Goal: Find specific page/section: Find specific page/section

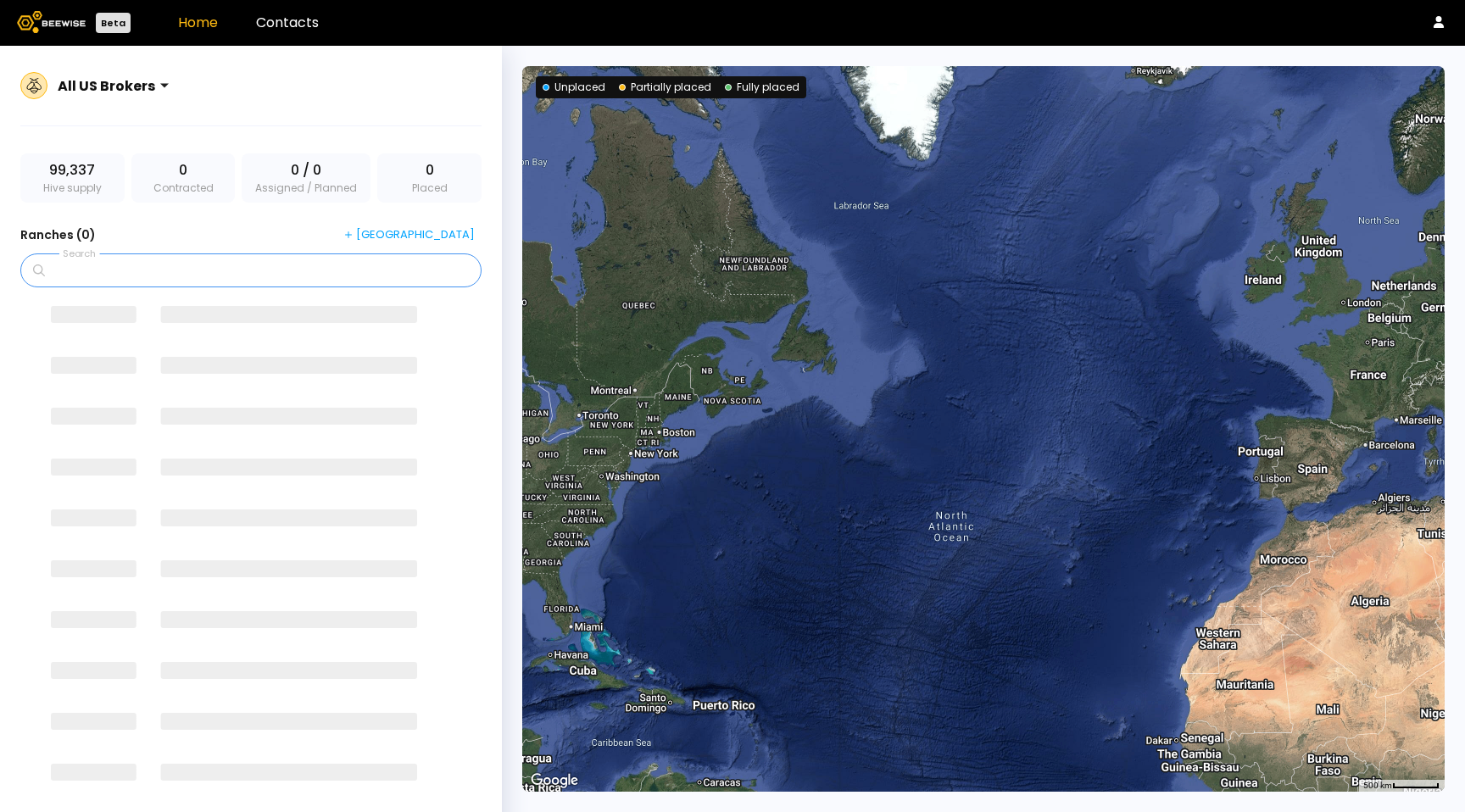
click at [233, 275] on input "Search" at bounding box center [257, 269] width 417 height 32
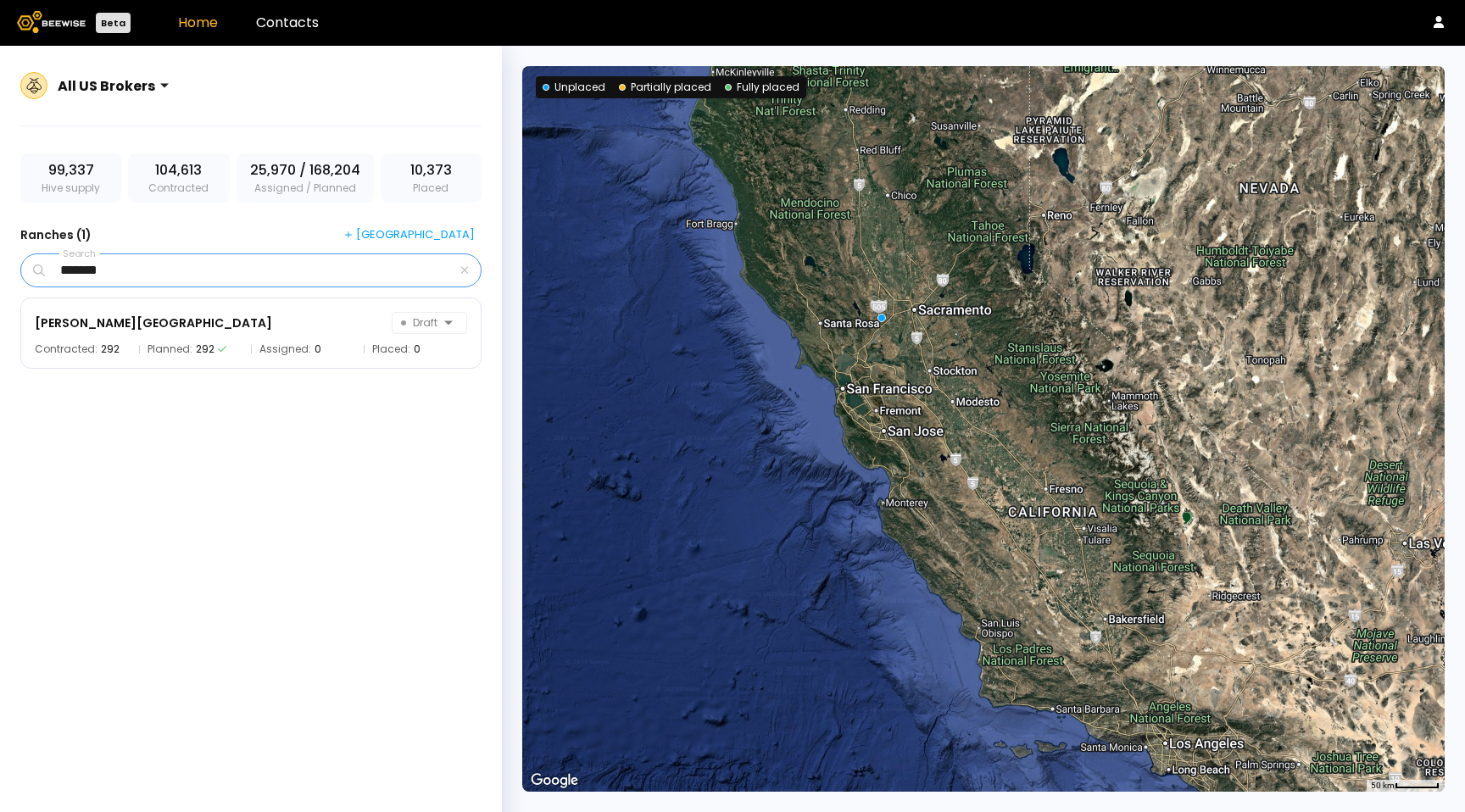
type input "*******"
click at [463, 269] on icon "button" at bounding box center [464, 269] width 8 height 11
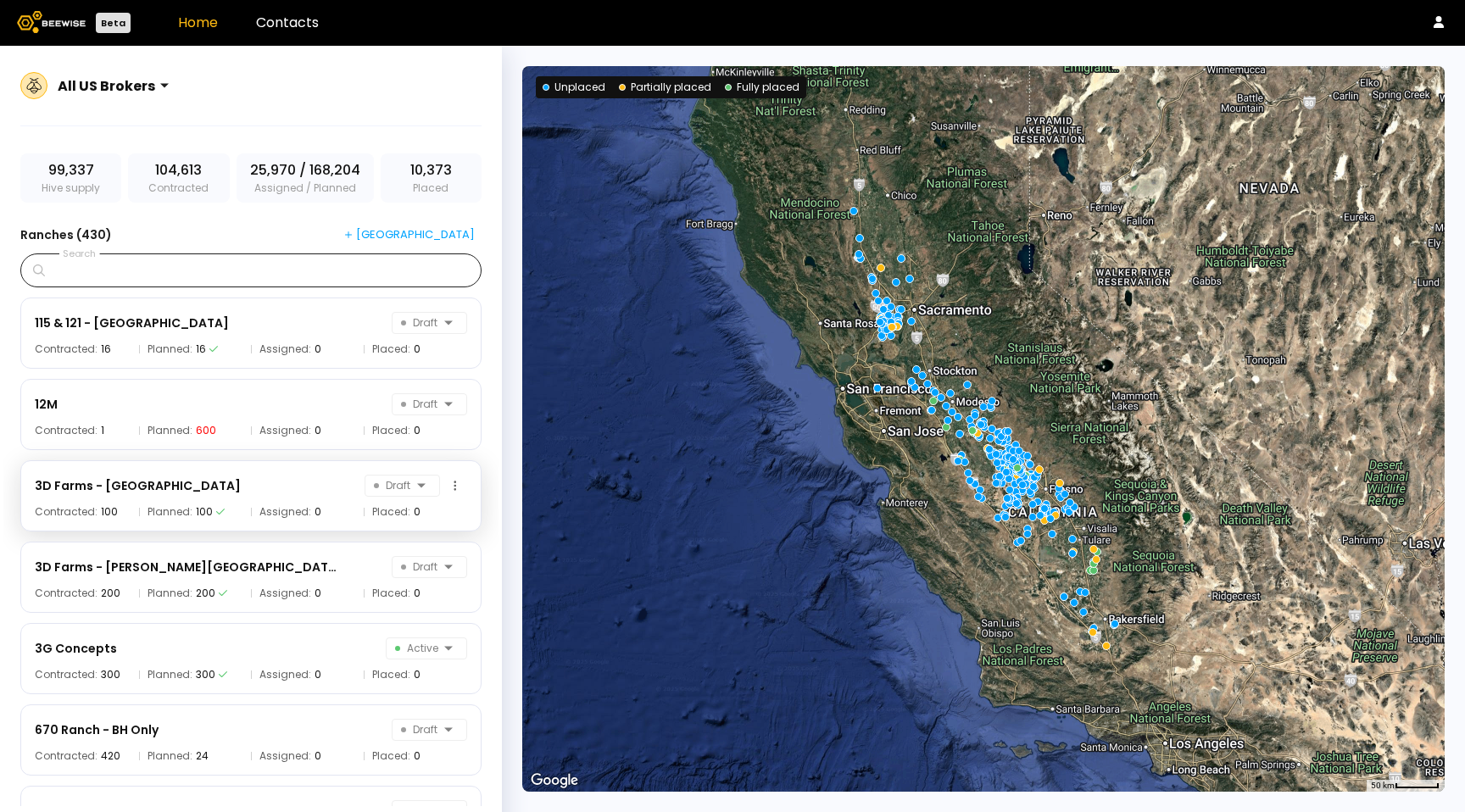
click at [318, 527] on div "3D Farms - Banos Ranch Draft Contracted: 100 Planned: 100 Assigned: 0 Placed: 0" at bounding box center [250, 496] width 461 height 71
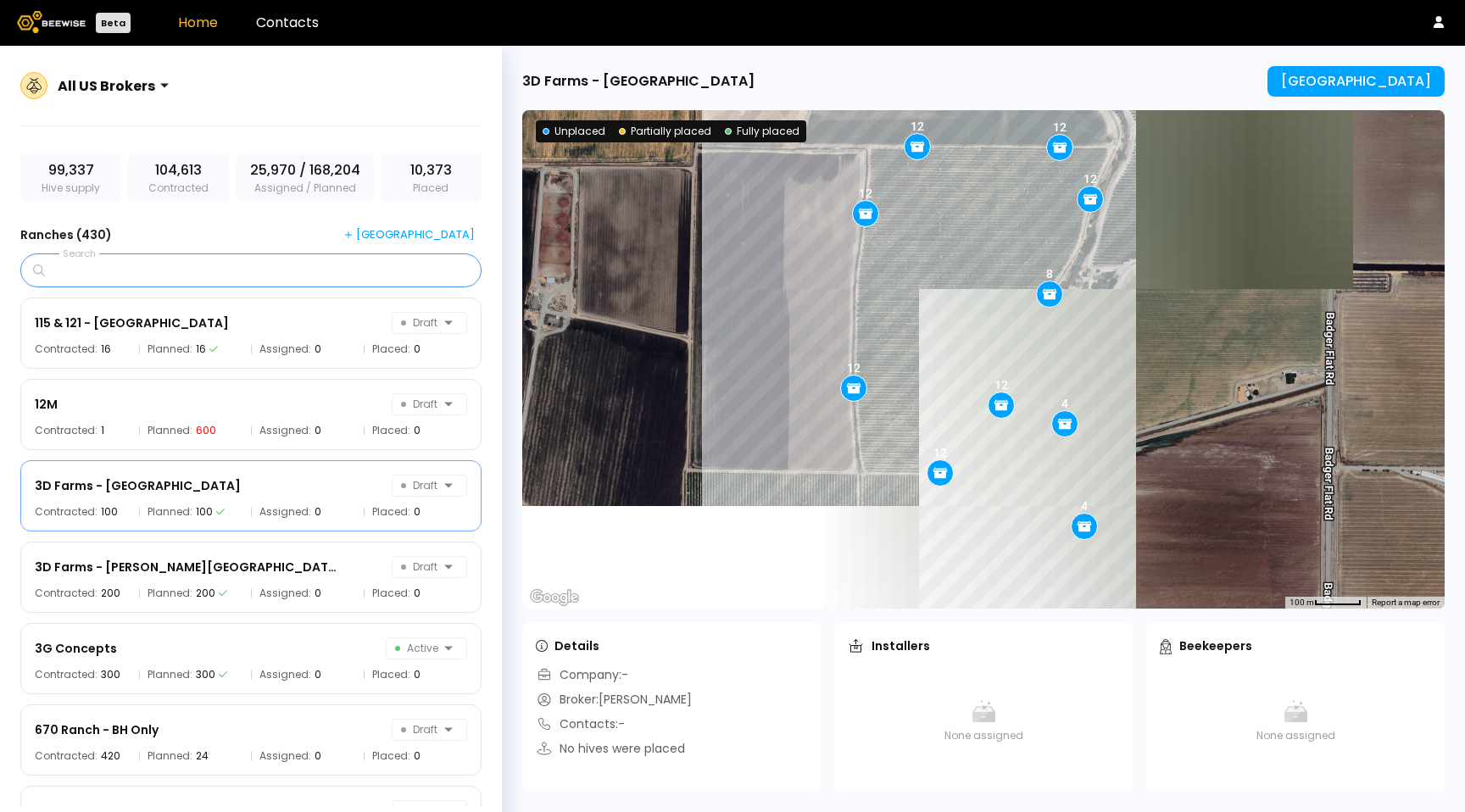
click at [174, 267] on input "Search" at bounding box center [257, 269] width 417 height 32
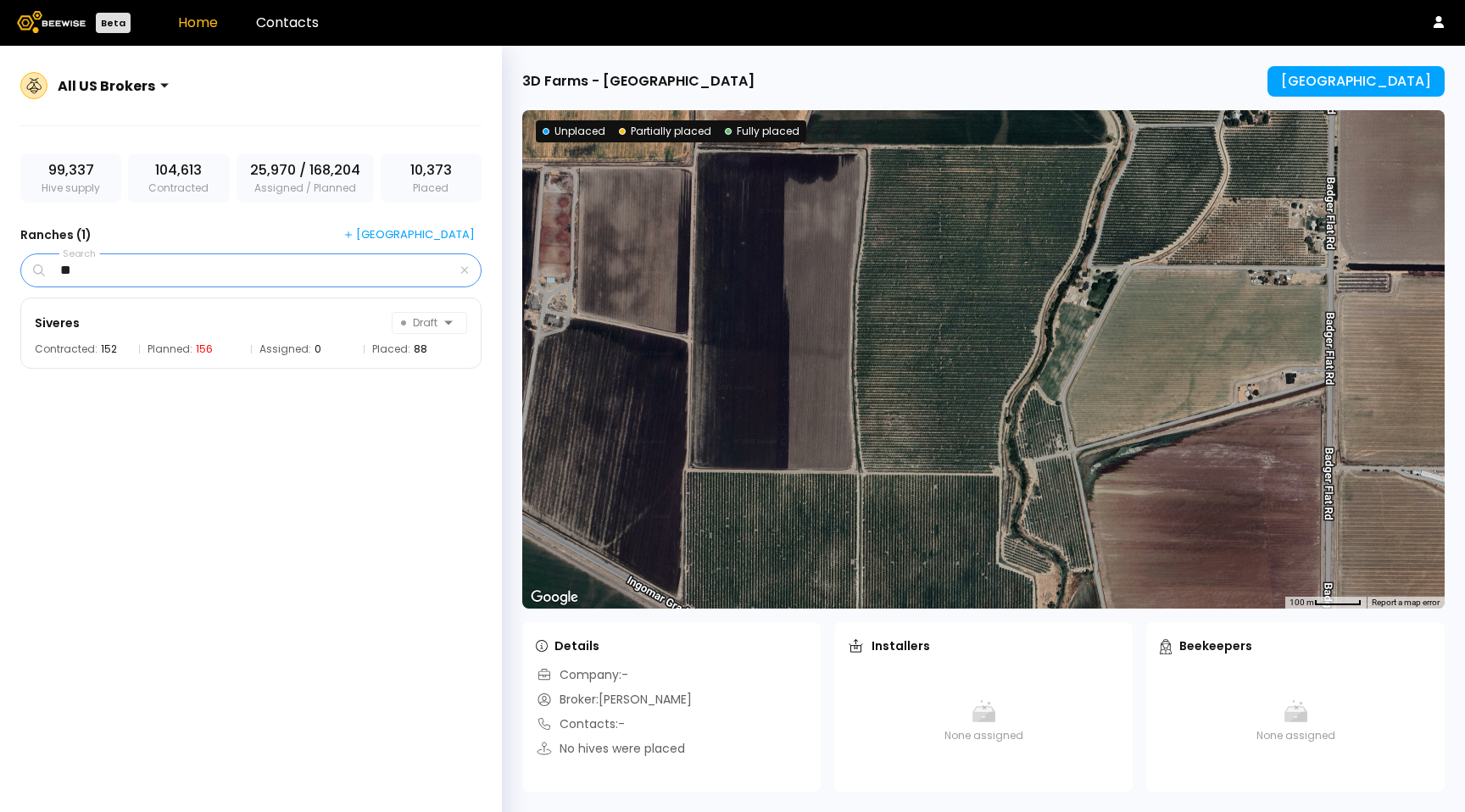
type input "*"
type input "****"
click at [160, 351] on span "Planned:" at bounding box center [170, 349] width 45 height 10
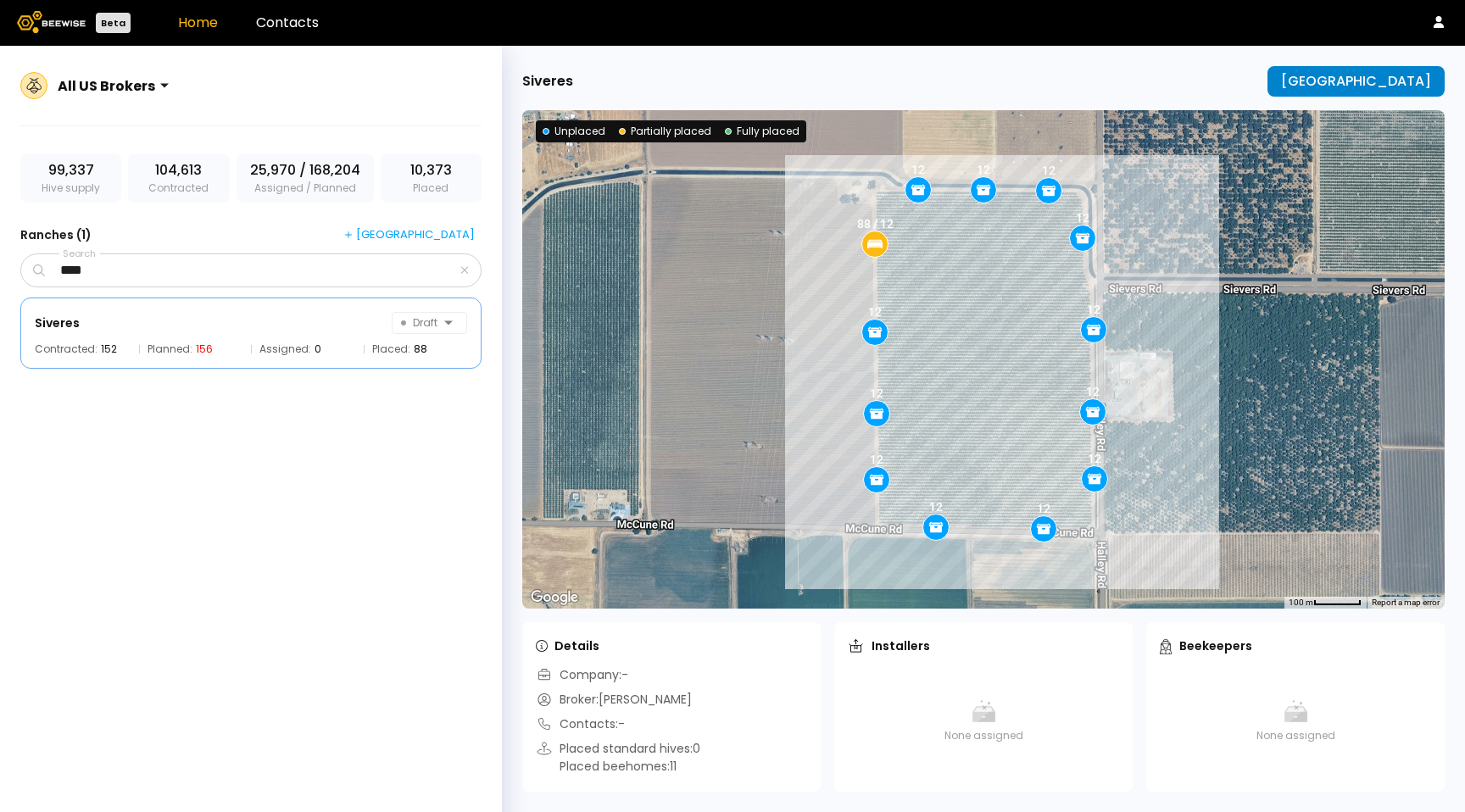
click at [1373, 86] on div "Manage Ranch" at bounding box center [1355, 81] width 150 height 16
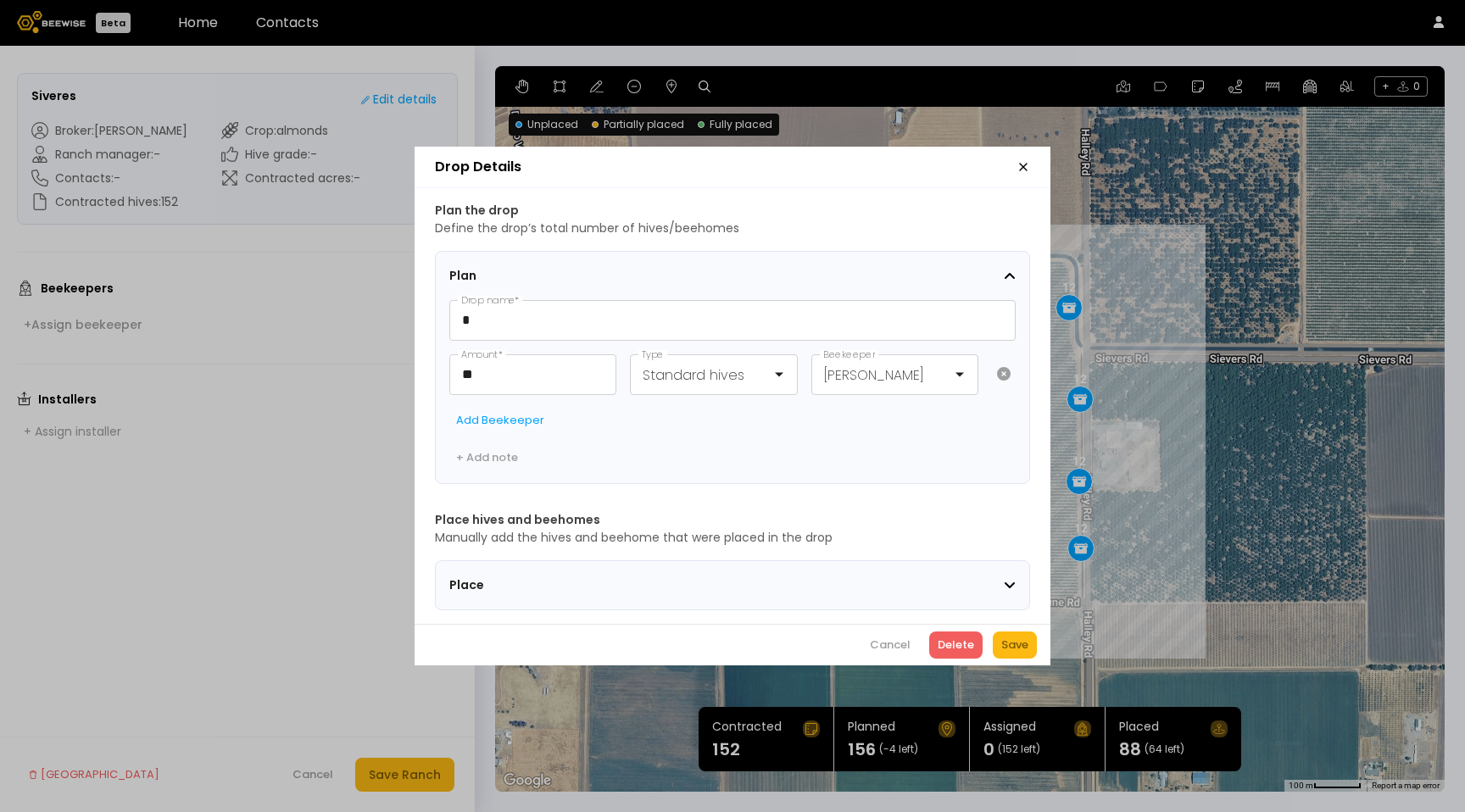
click at [666, 604] on div "Plan the drop Define the drop’s total number of hives/beehomes Plan * Drop name…" at bounding box center [732, 406] width 636 height 436
click at [702, 577] on div "Place" at bounding box center [726, 584] width 554 height 18
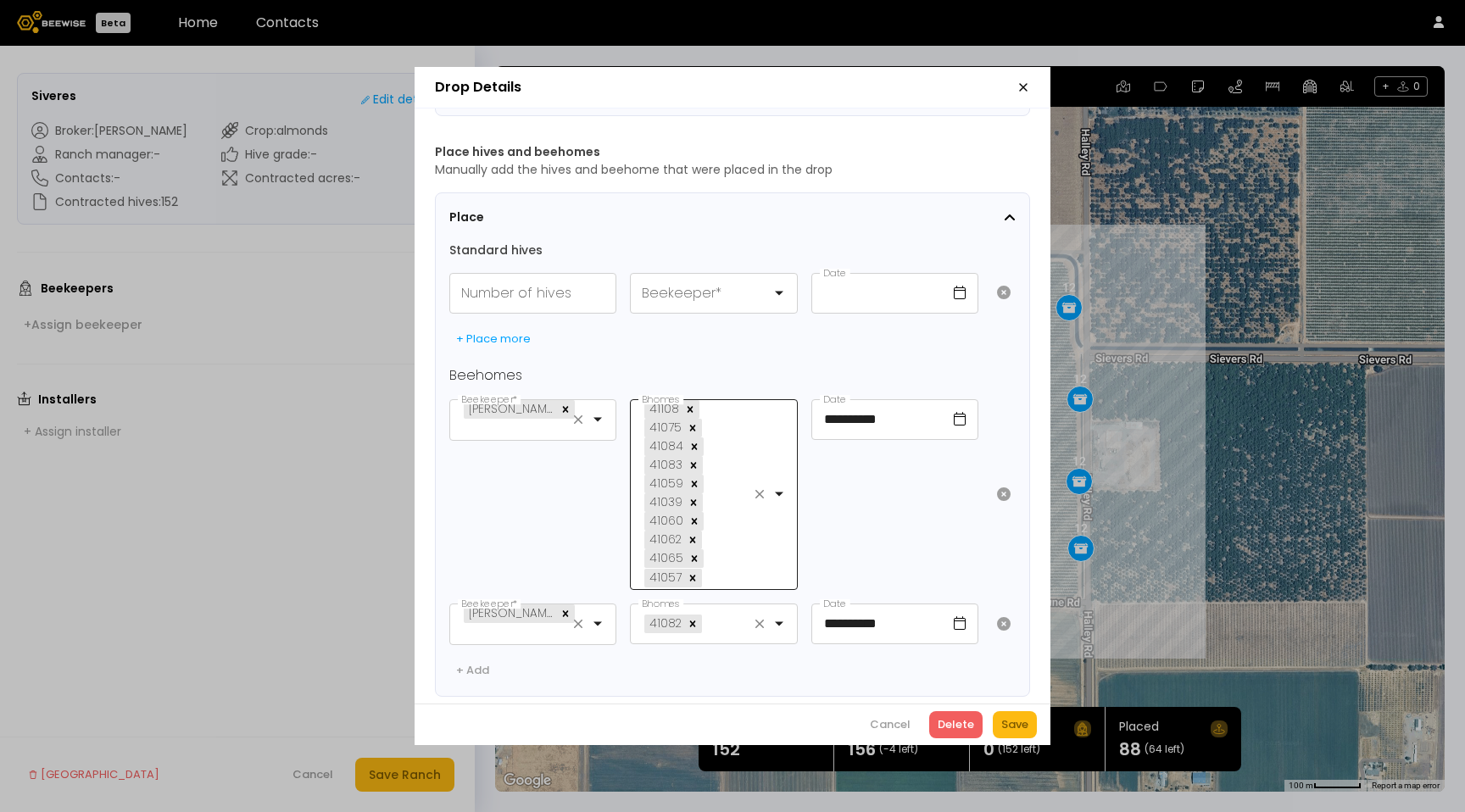
scroll to position [282, 0]
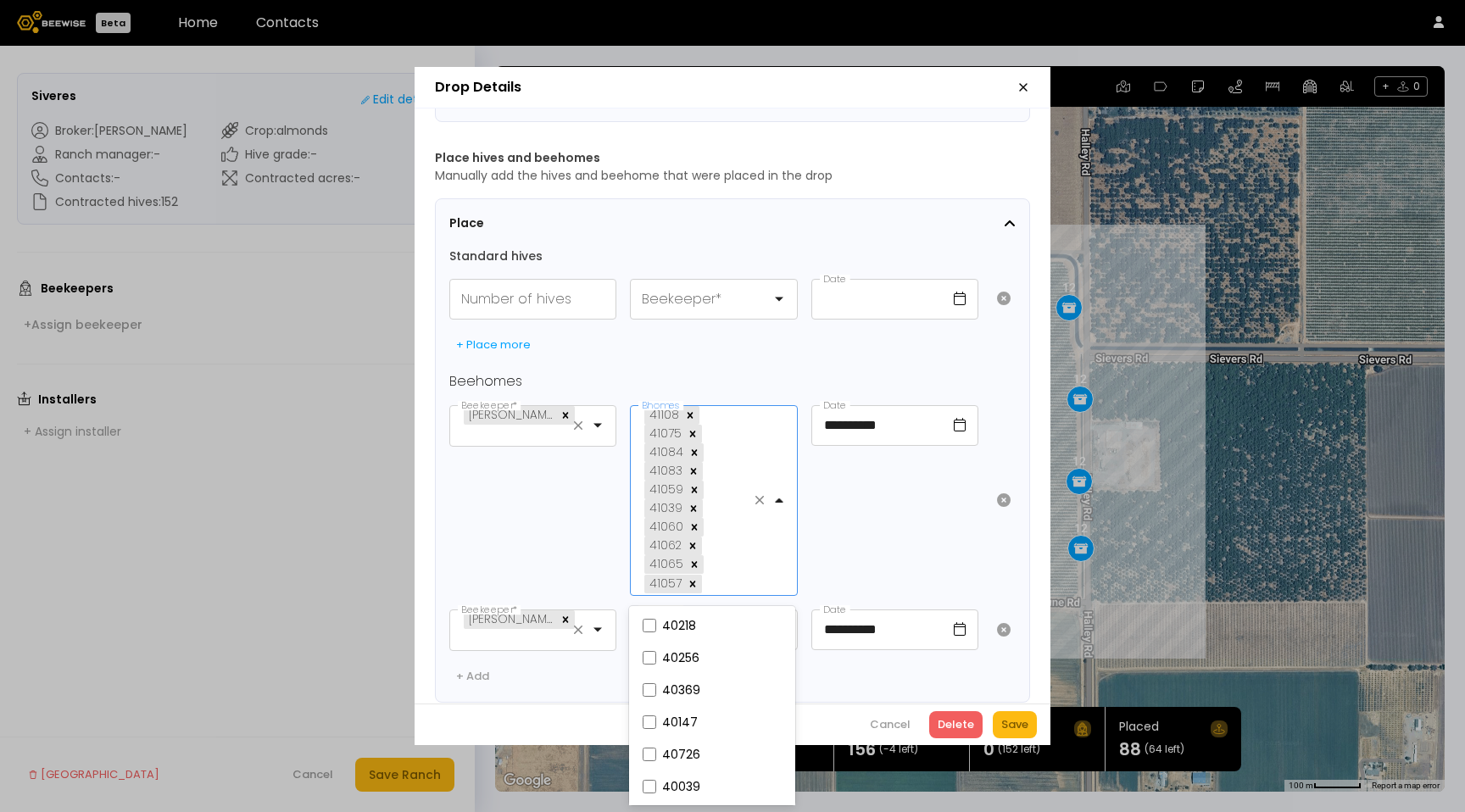
click at [731, 452] on div "41108 41075 41084 41083 41059 41039 41060 41062 41065 41057" at bounding box center [700, 500] width 138 height 189
type input "*"
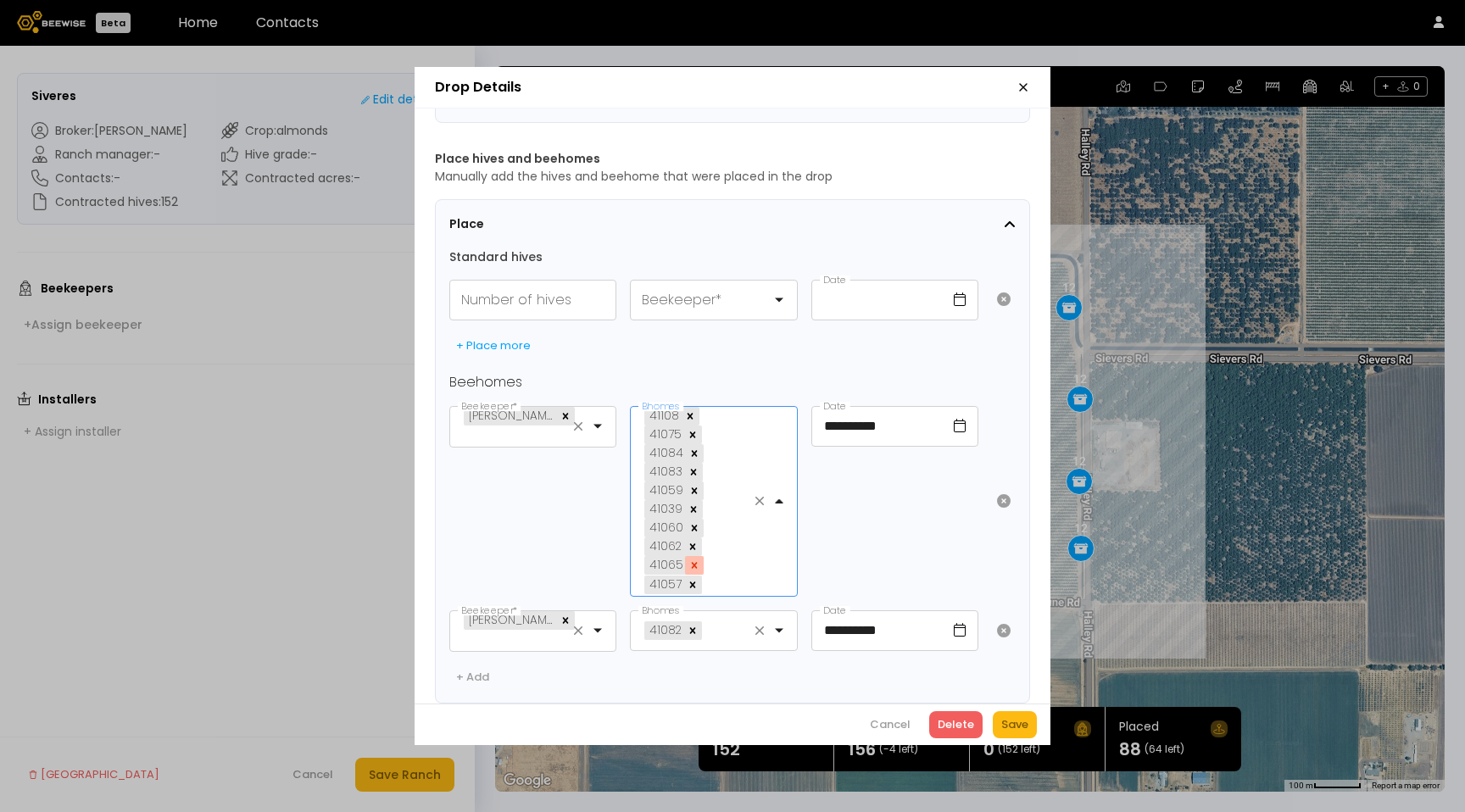
scroll to position [272, 0]
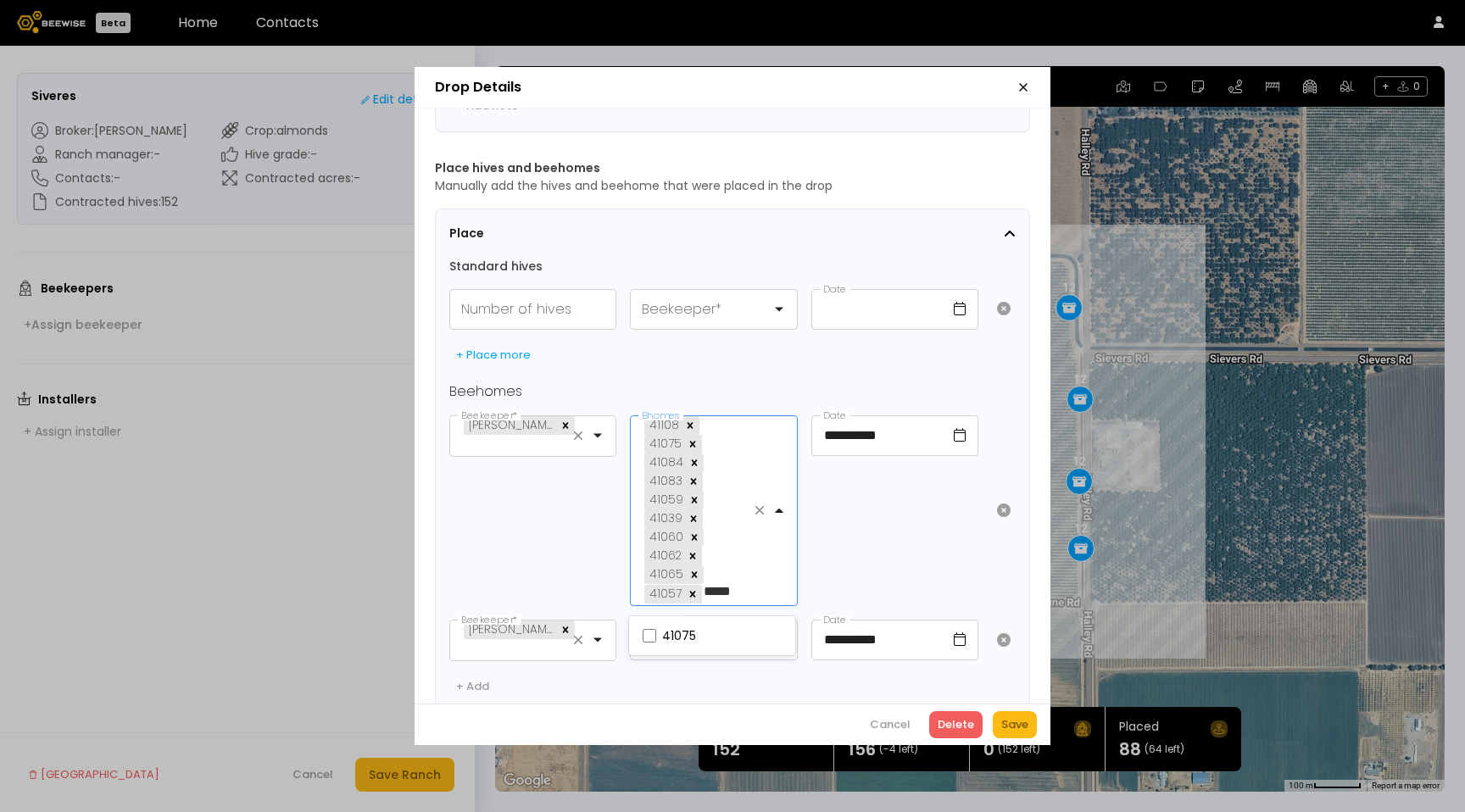
type input "*****"
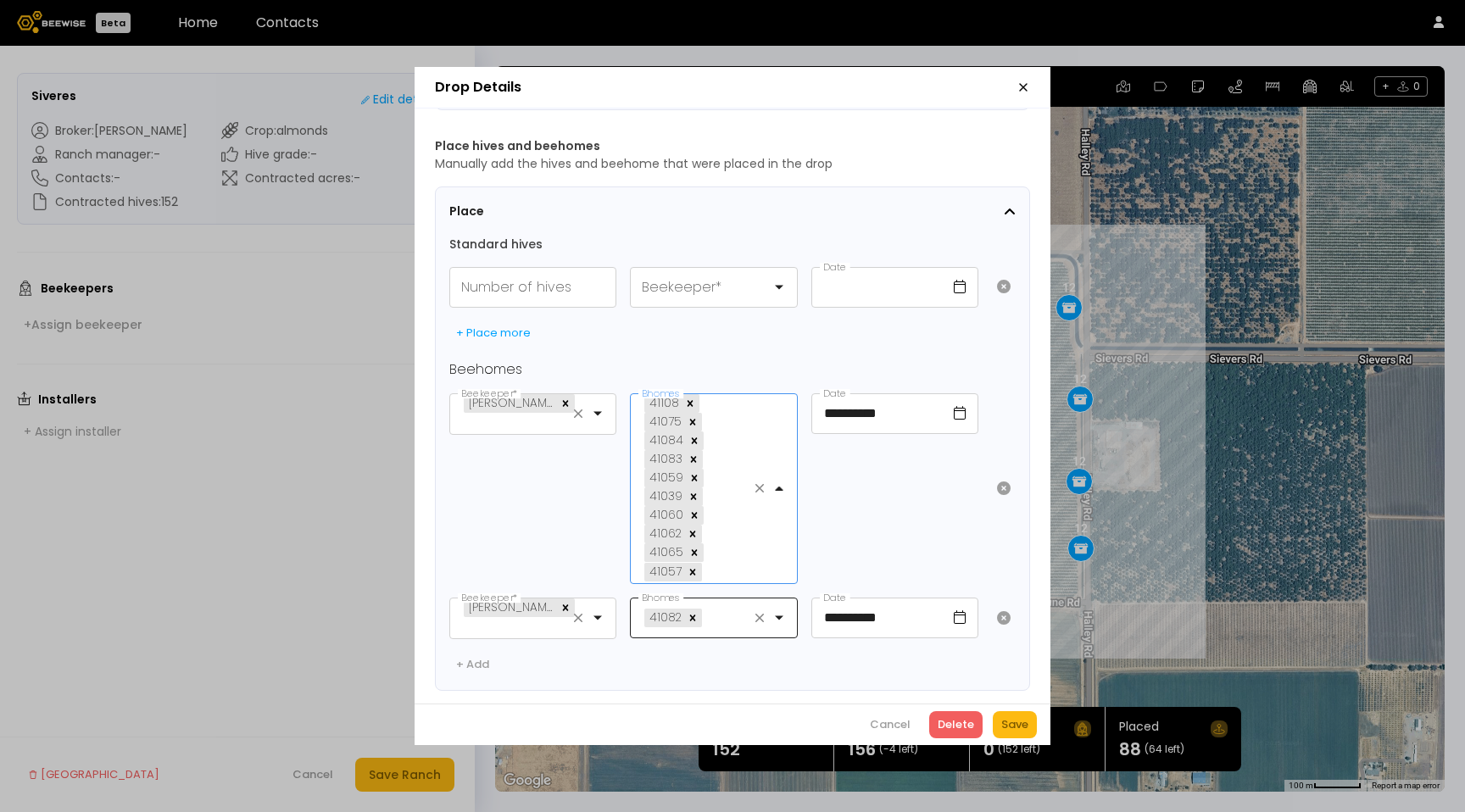
scroll to position [309, 0]
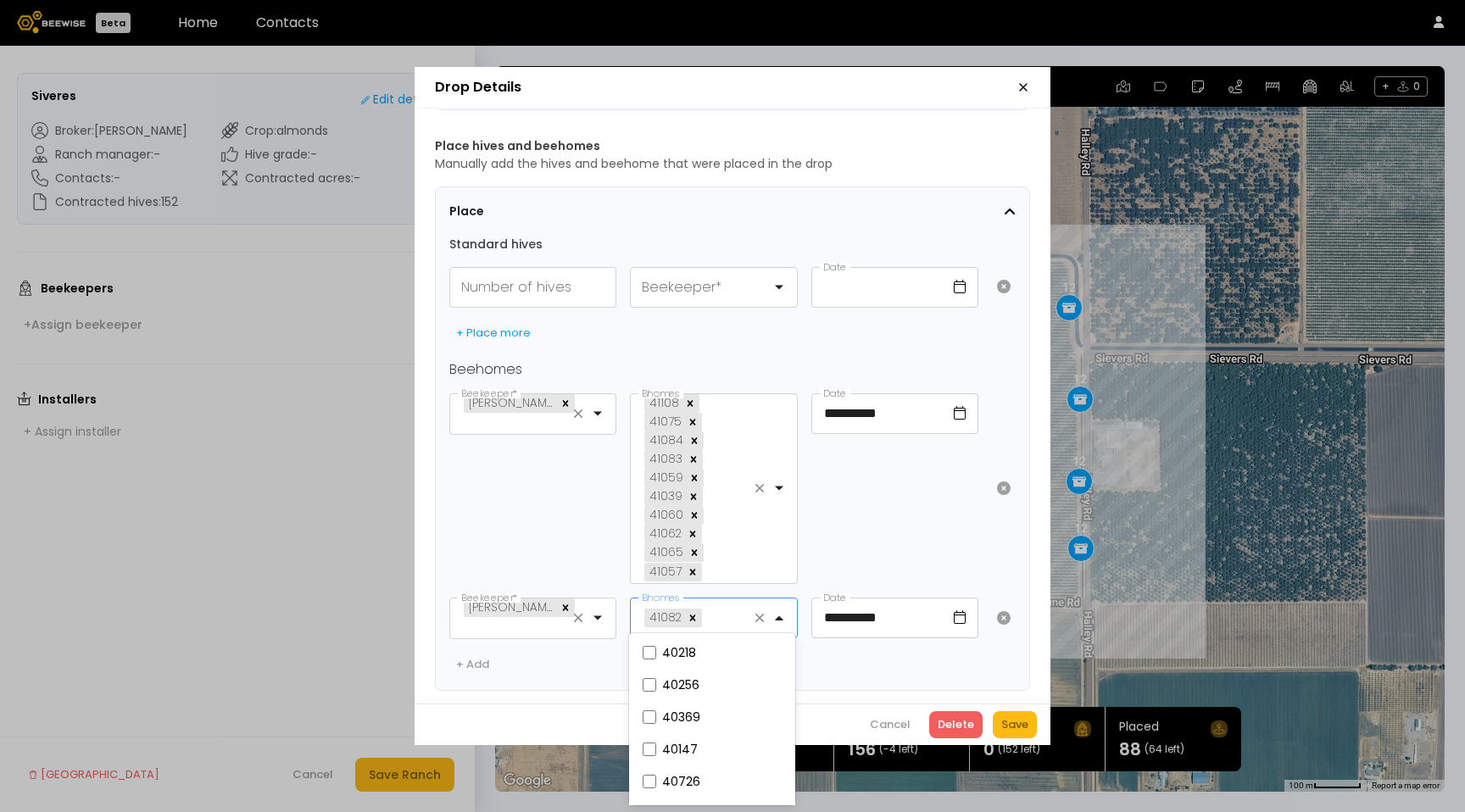
click at [727, 615] on div at bounding box center [730, 616] width 54 height 21
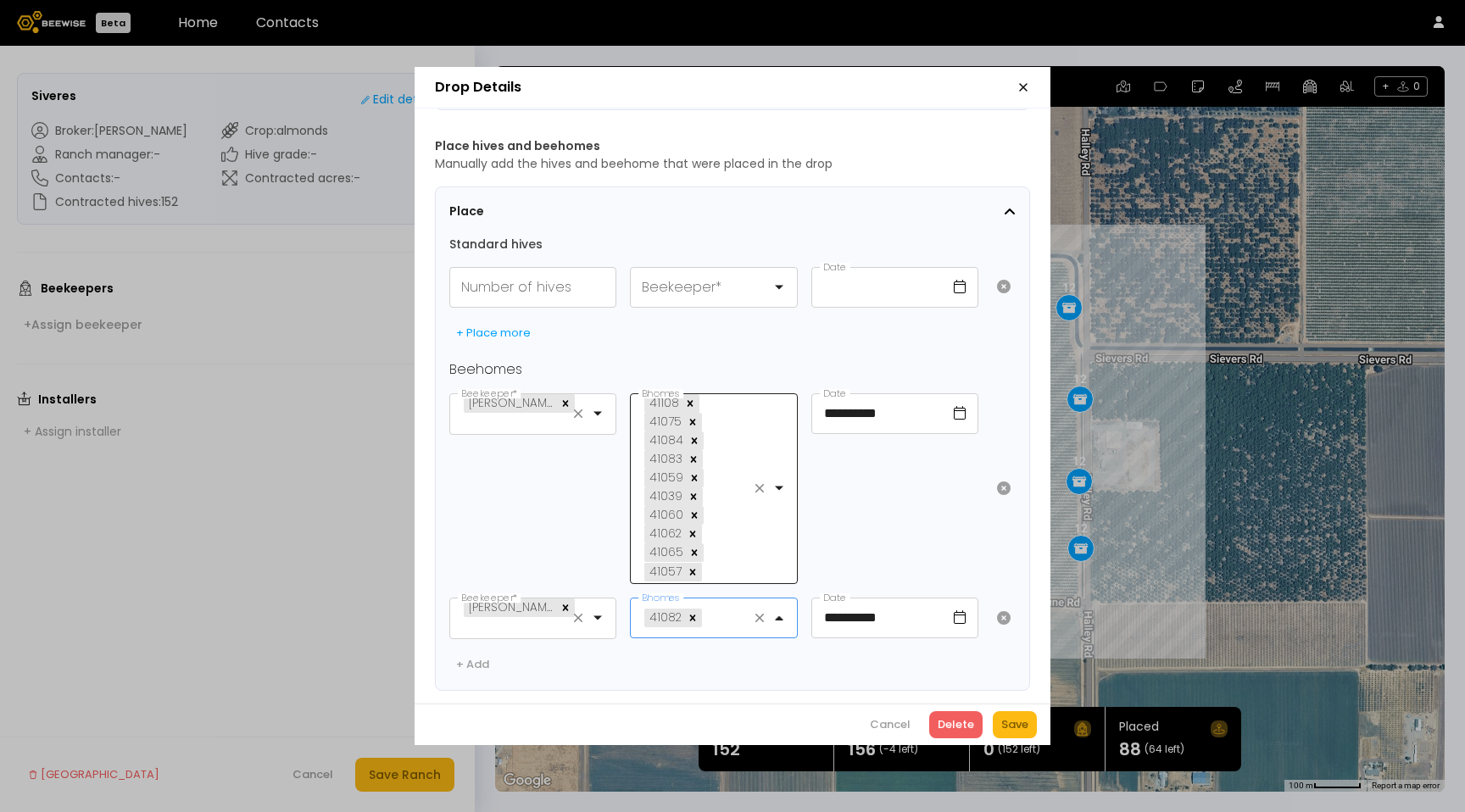
scroll to position [305, 0]
click at [1020, 87] on icon "button" at bounding box center [1023, 87] width 14 height 14
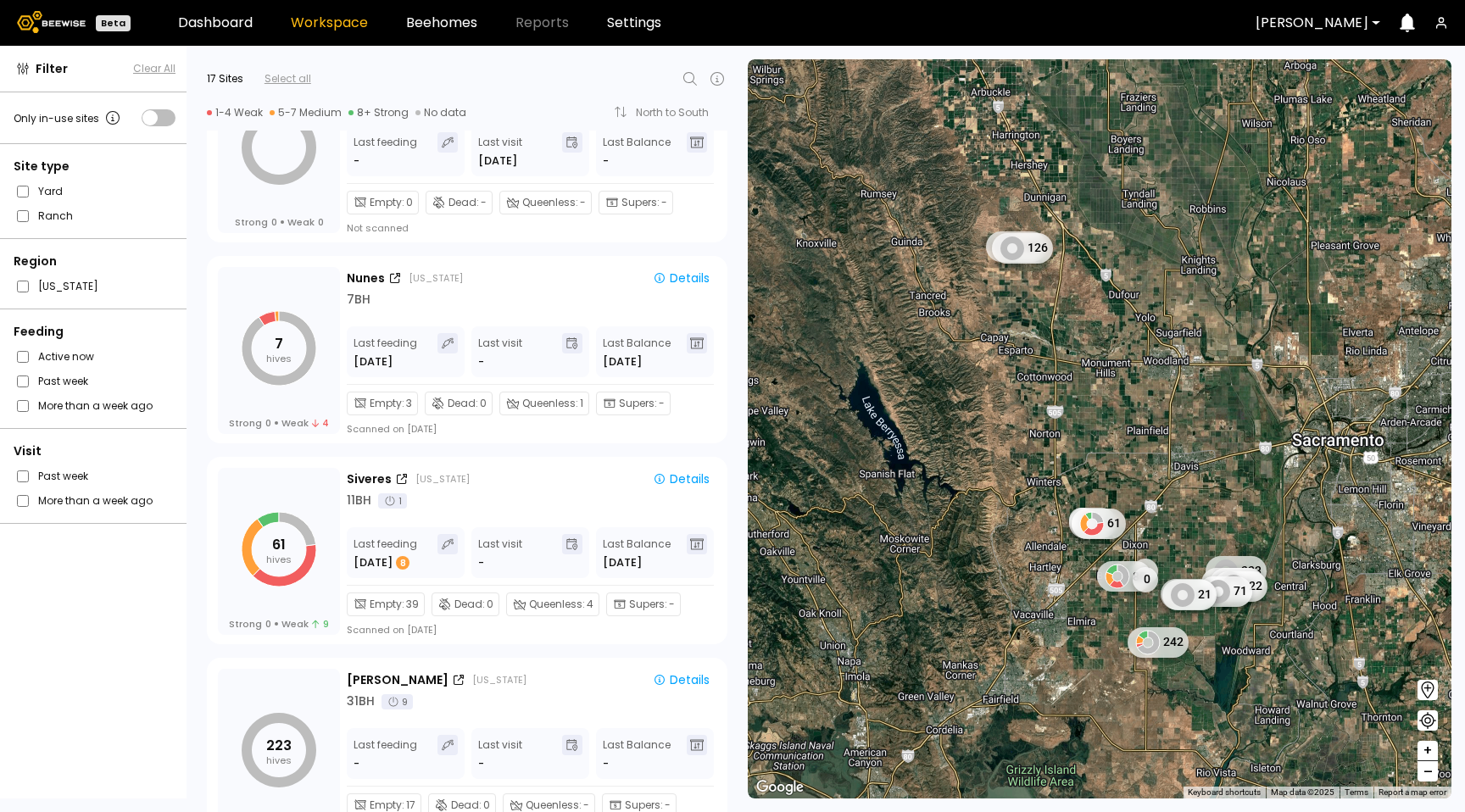
scroll to position [689, 0]
click at [505, 299] on div "7 BH" at bounding box center [532, 297] width 369 height 18
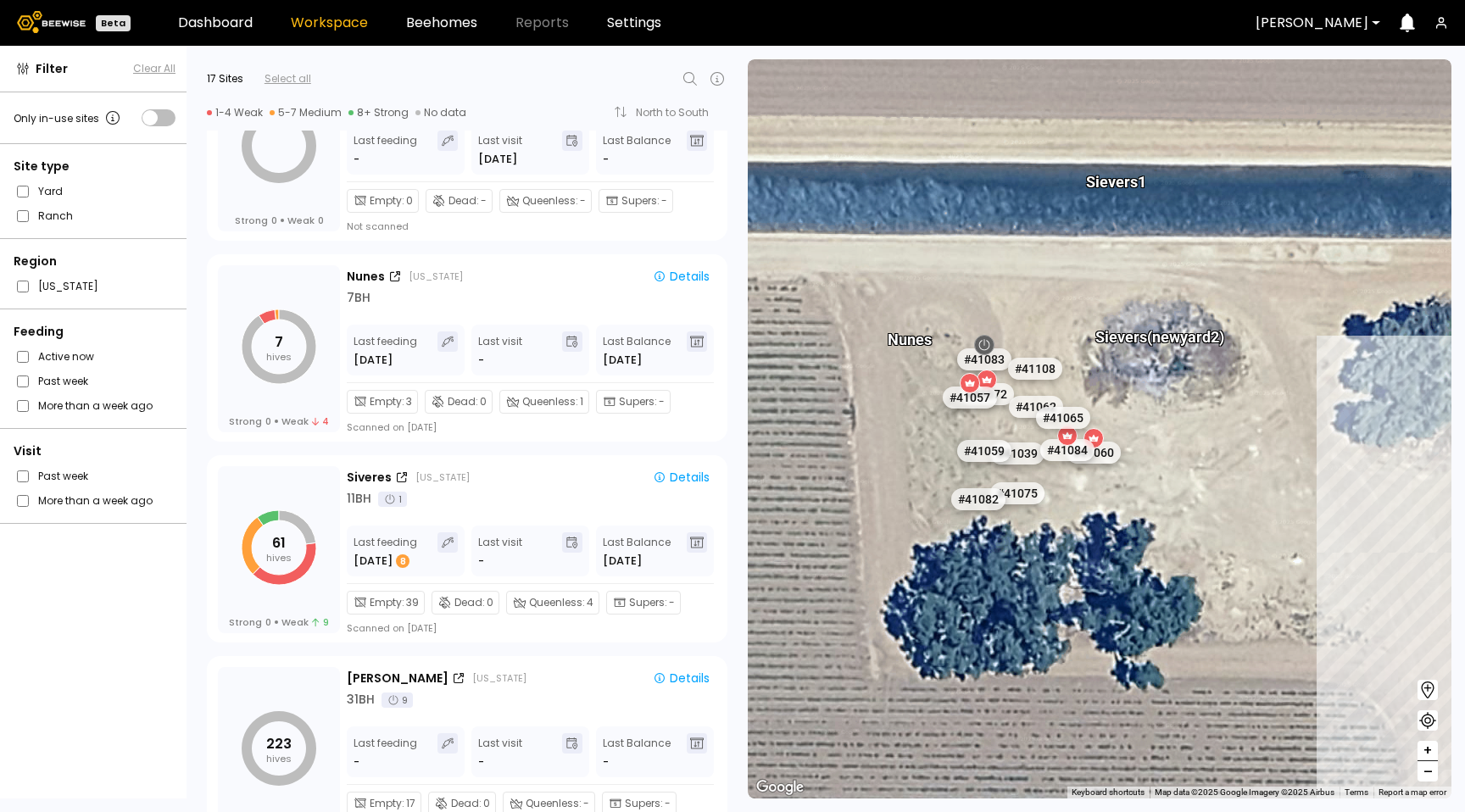
drag, startPoint x: 1098, startPoint y: 455, endPoint x: 1174, endPoint y: 459, distance: 76.1
click at [1174, 459] on div "Sievers 1 Sievers (new yard 2) Nunes # 41073 # 41036 # 40069 # 40345 # 40113 # …" at bounding box center [1099, 428] width 703 height 739
click at [366, 273] on div "Nunes" at bounding box center [366, 276] width 38 height 18
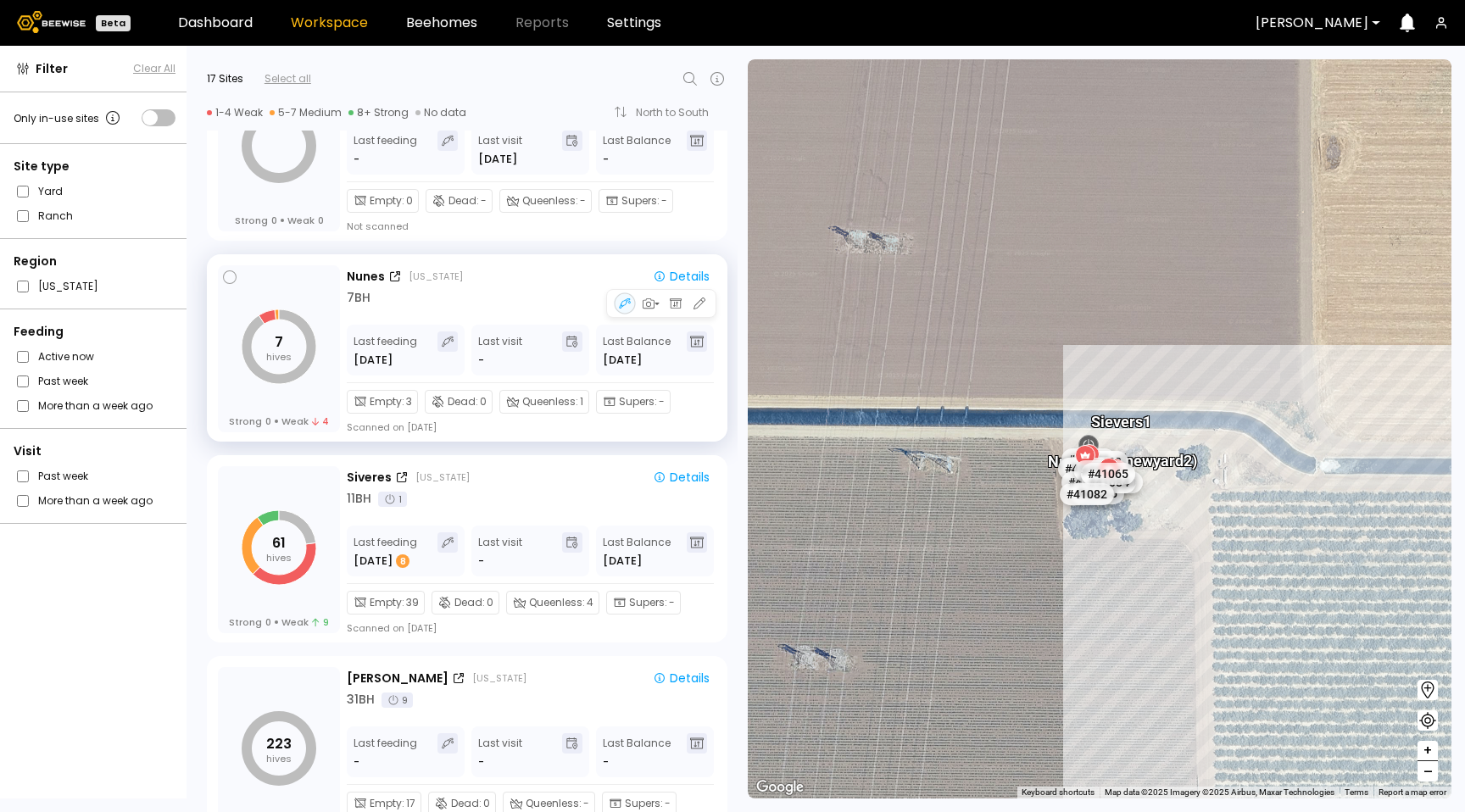
click at [710, 308] on div at bounding box center [661, 303] width 110 height 29
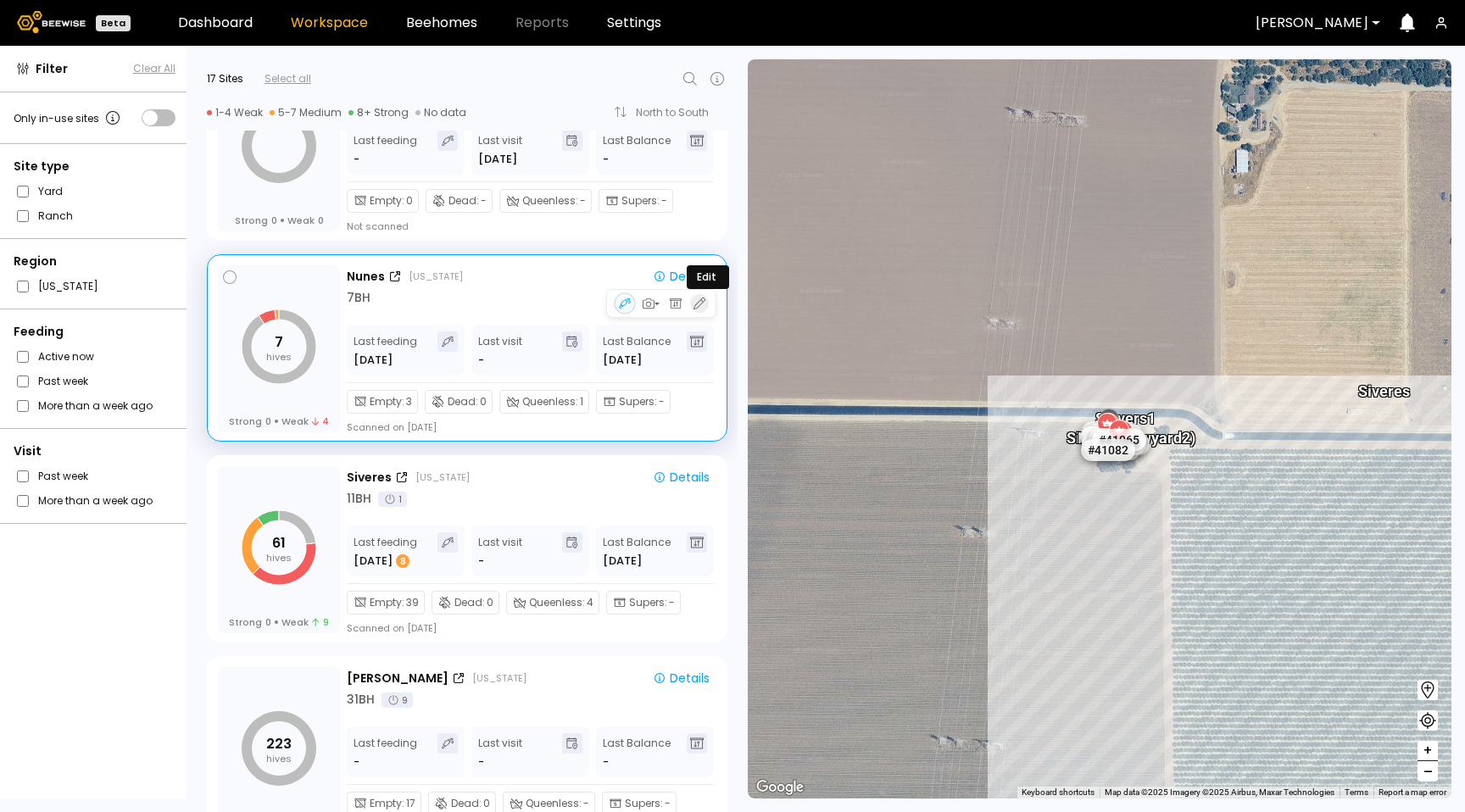
click at [698, 304] on icon "button" at bounding box center [699, 303] width 16 height 16
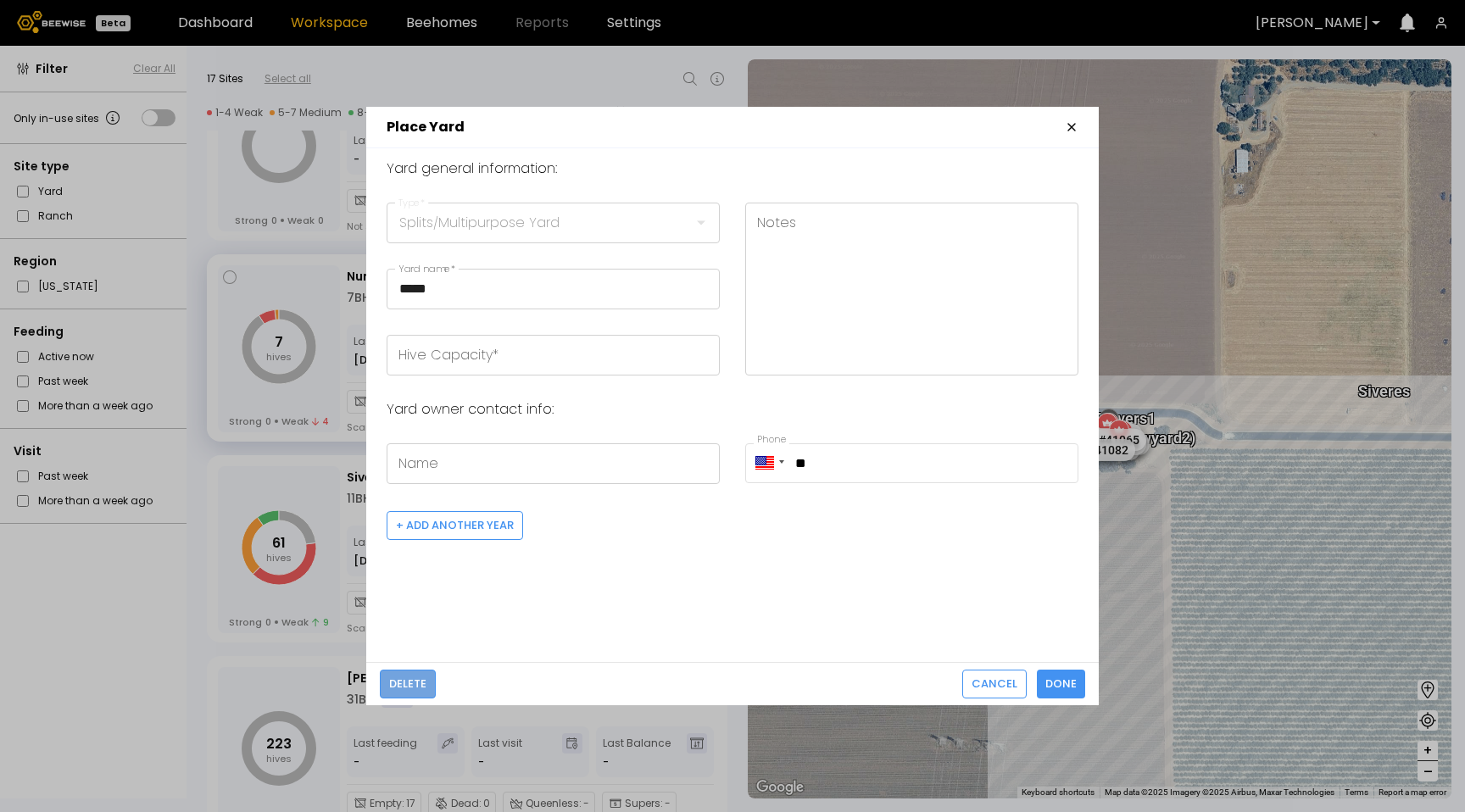
click at [414, 685] on span "Delete" at bounding box center [407, 684] width 37 height 17
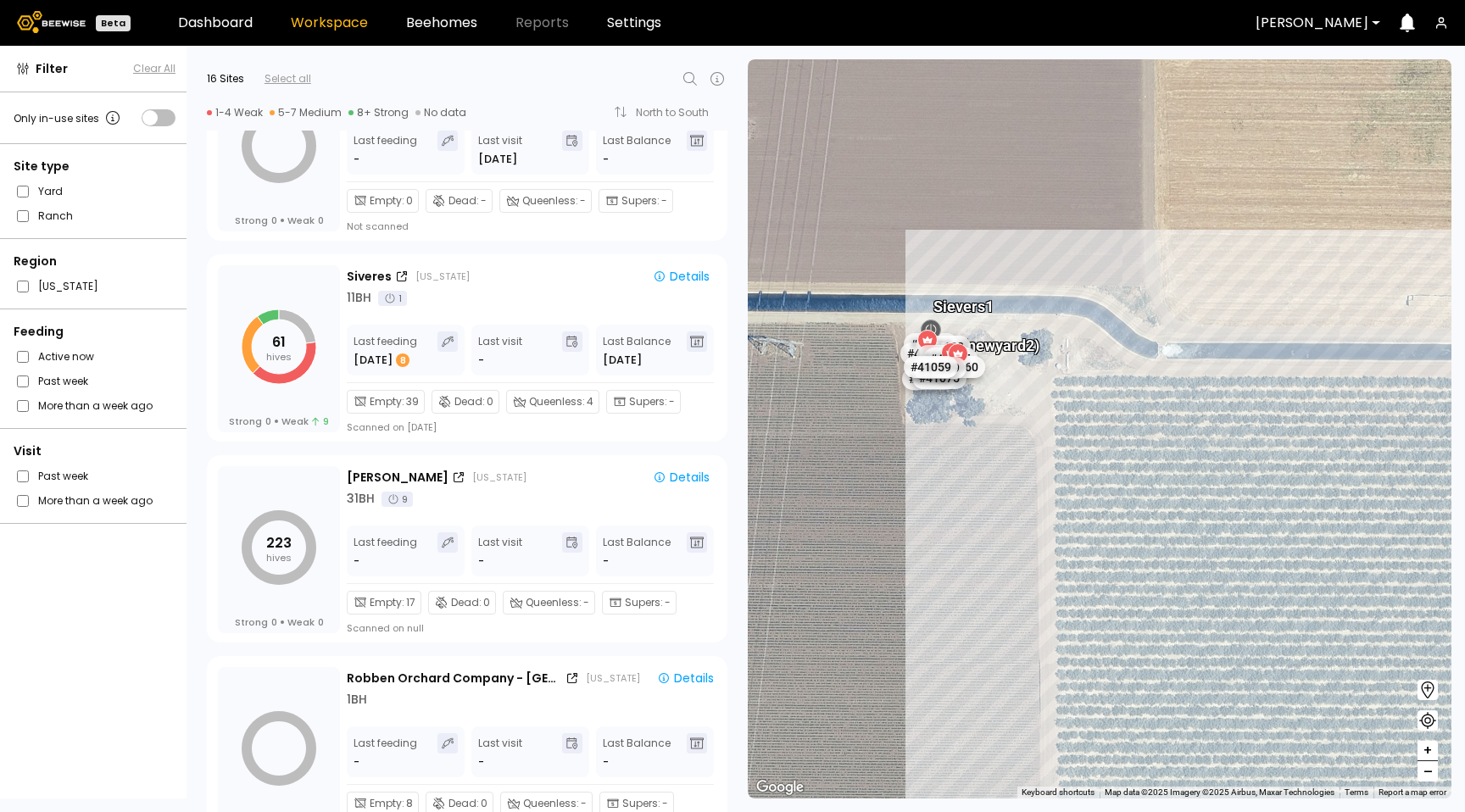
drag, startPoint x: 1110, startPoint y: 452, endPoint x: 1076, endPoint y: 448, distance: 34.2
click at [1076, 448] on div "Sievers 1 Sievers (new yard 2) # 41029 # 41036 # 40069 # 40702 # 40200 # 40113 …" at bounding box center [1099, 428] width 703 height 739
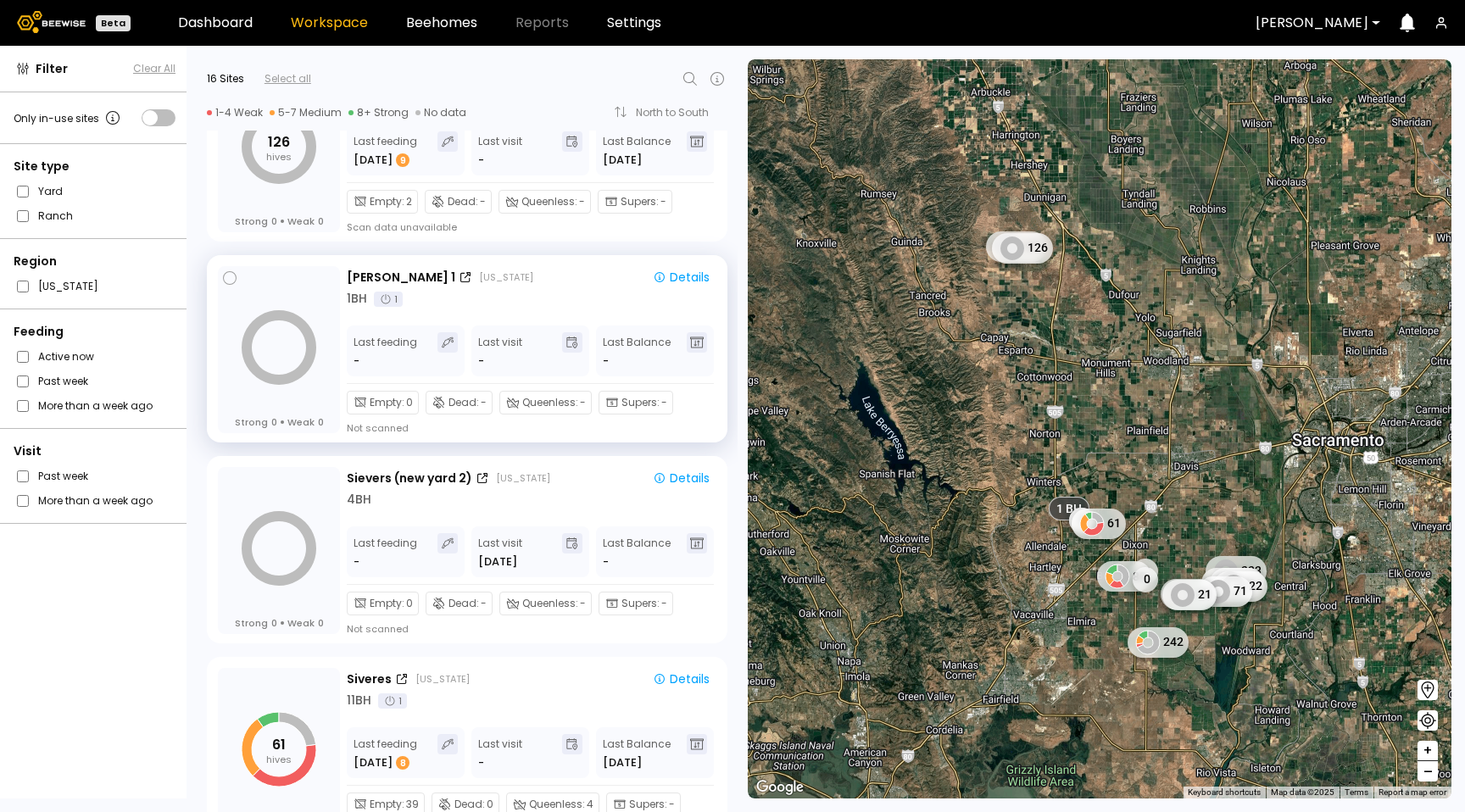
scroll to position [340, 0]
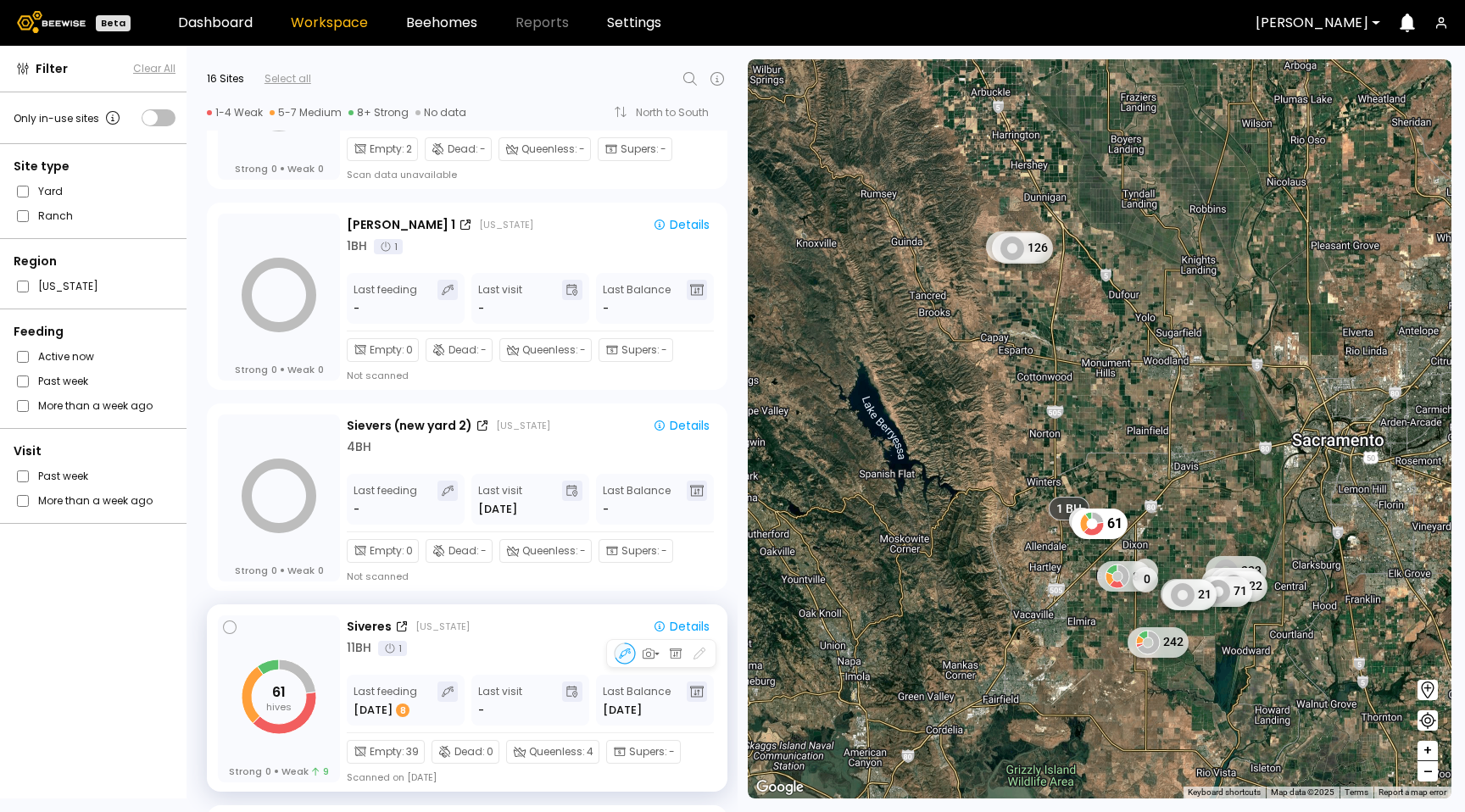
click at [530, 639] on div "11 BH 1" at bounding box center [532, 647] width 369 height 18
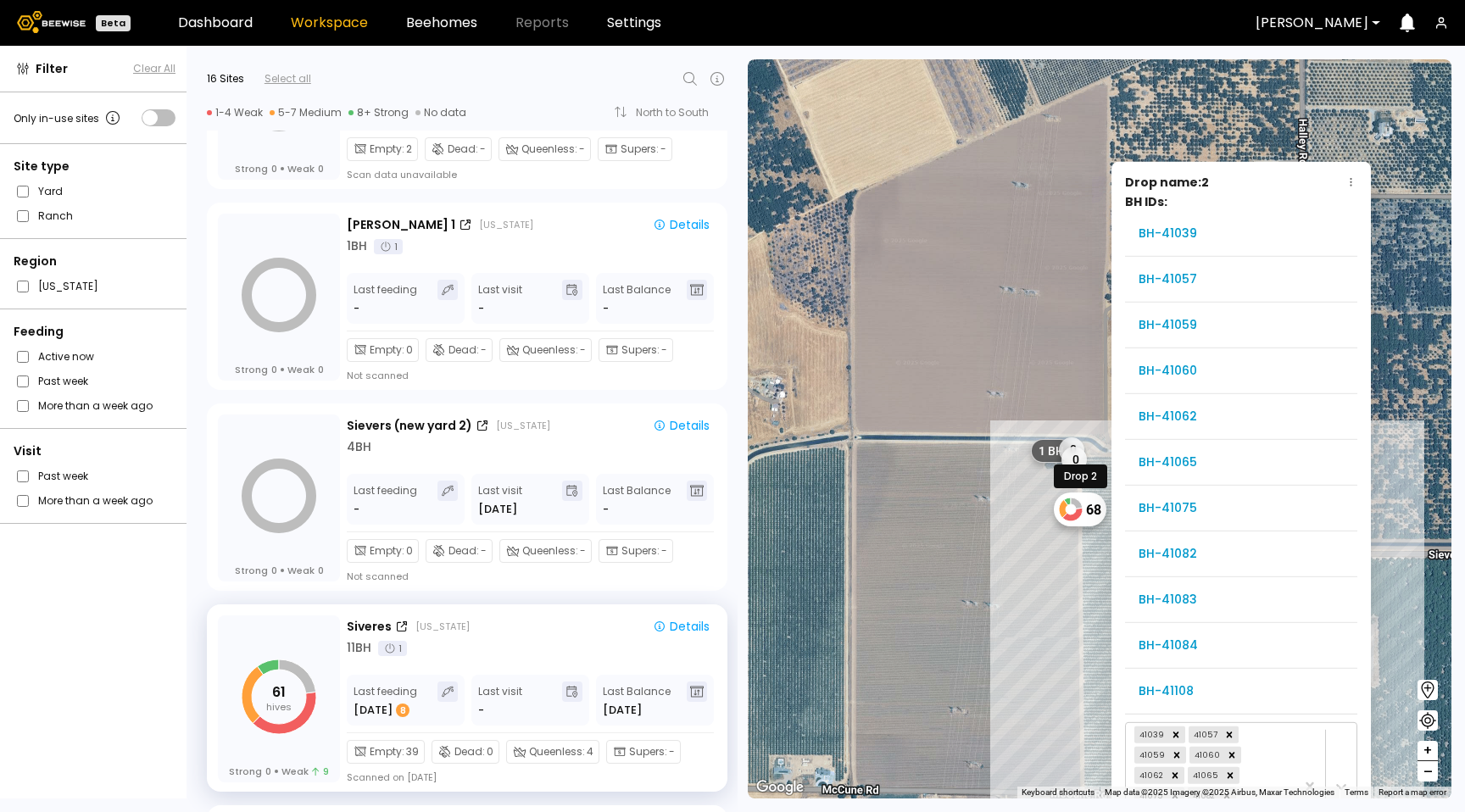
click at [1093, 515] on div "68" at bounding box center [1079, 508] width 53 height 34
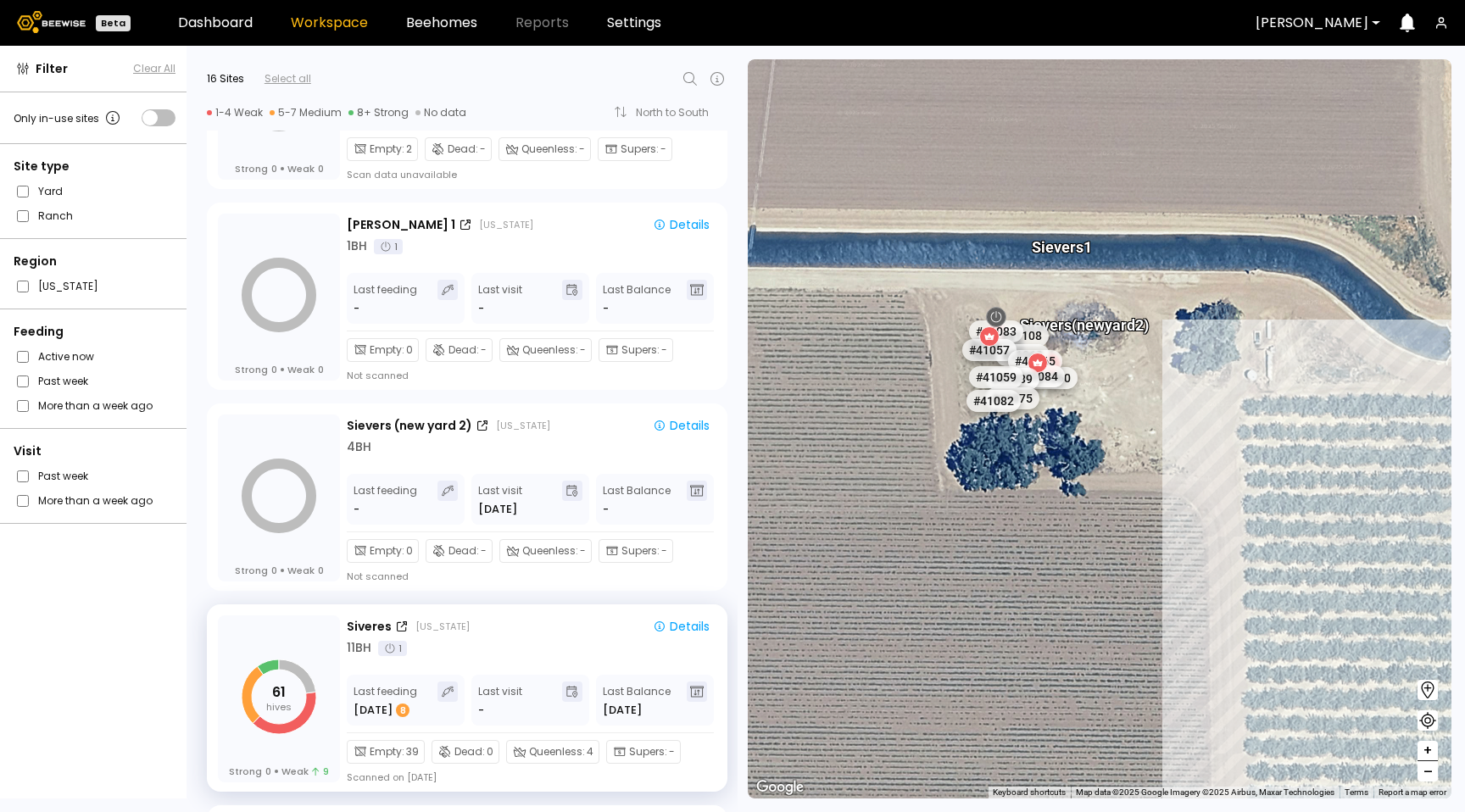
drag, startPoint x: 1041, startPoint y: 312, endPoint x: 1041, endPoint y: 430, distance: 118.0
click at [1041, 431] on div "# 41072 [PERSON_NAME] 1 [PERSON_NAME] (new yard 2) # 41073 # 41104 # 40715 # 40…" at bounding box center [1099, 428] width 703 height 739
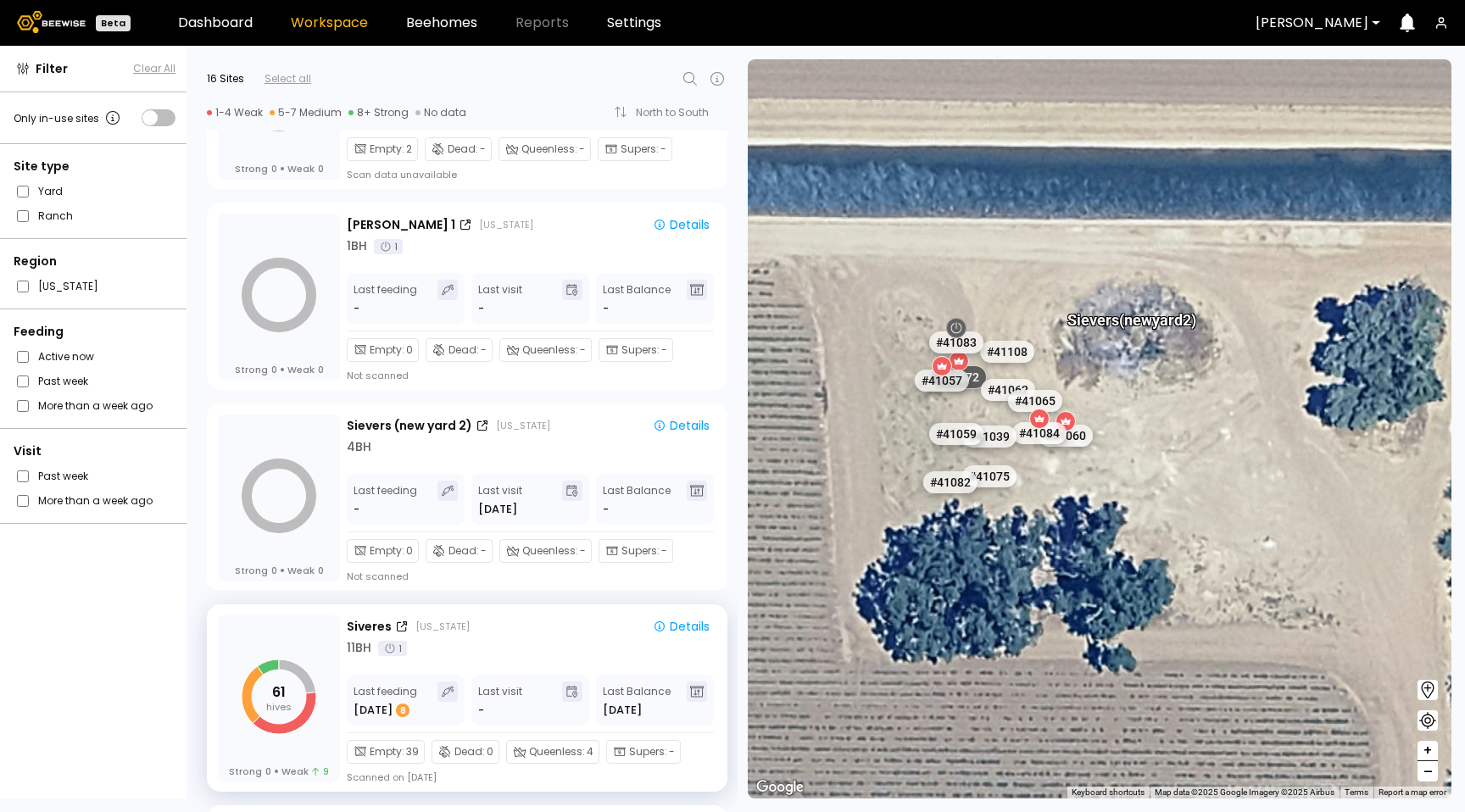
drag, startPoint x: 1142, startPoint y: 402, endPoint x: 1103, endPoint y: 496, distance: 101.8
click at [1103, 497] on div "# 41072 [PERSON_NAME] (new yard 2) # 41073 # 41104 # 40715 # 40069 # 40702 # 40…" at bounding box center [1099, 428] width 703 height 739
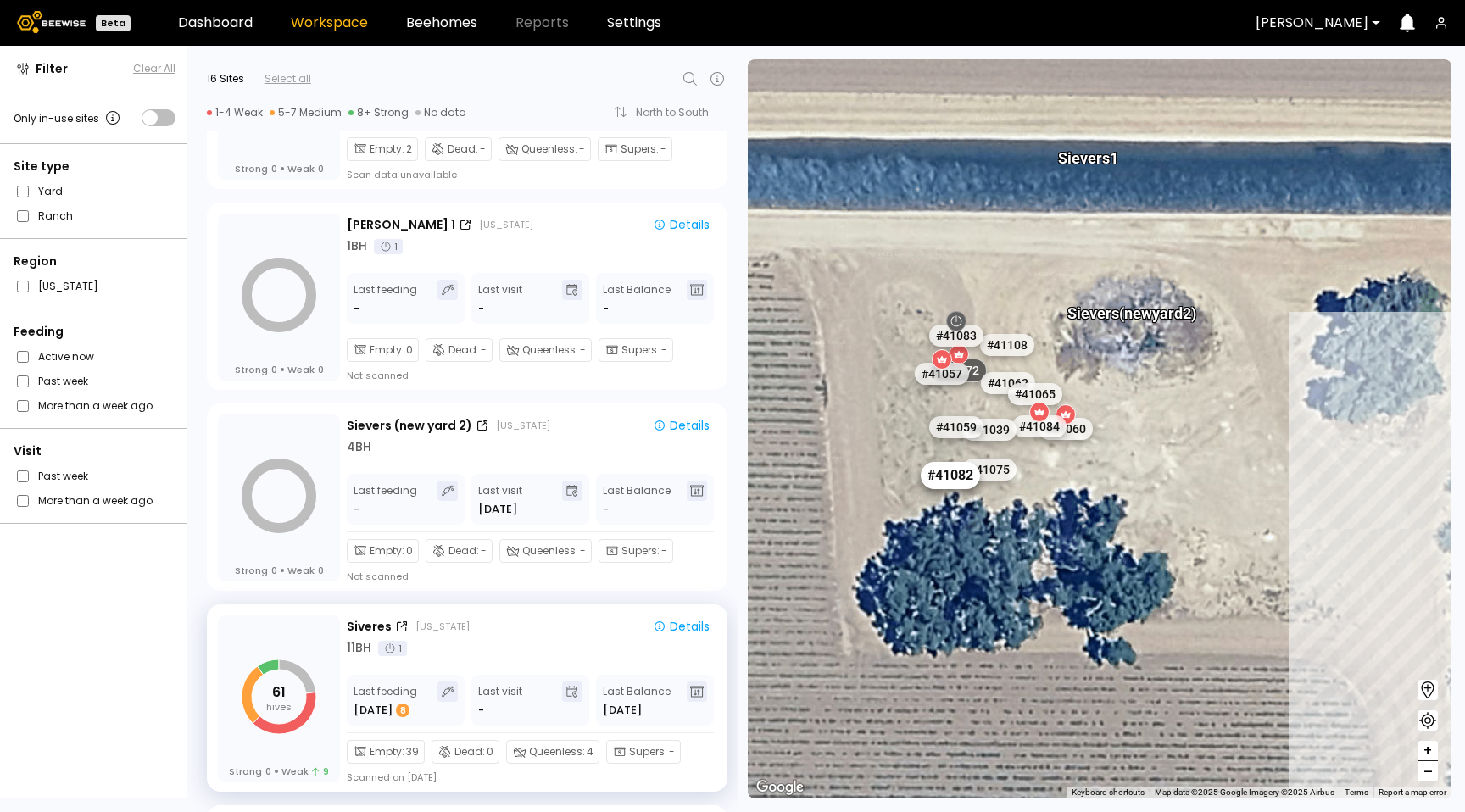
click at [962, 482] on div "# 41082" at bounding box center [950, 474] width 59 height 27
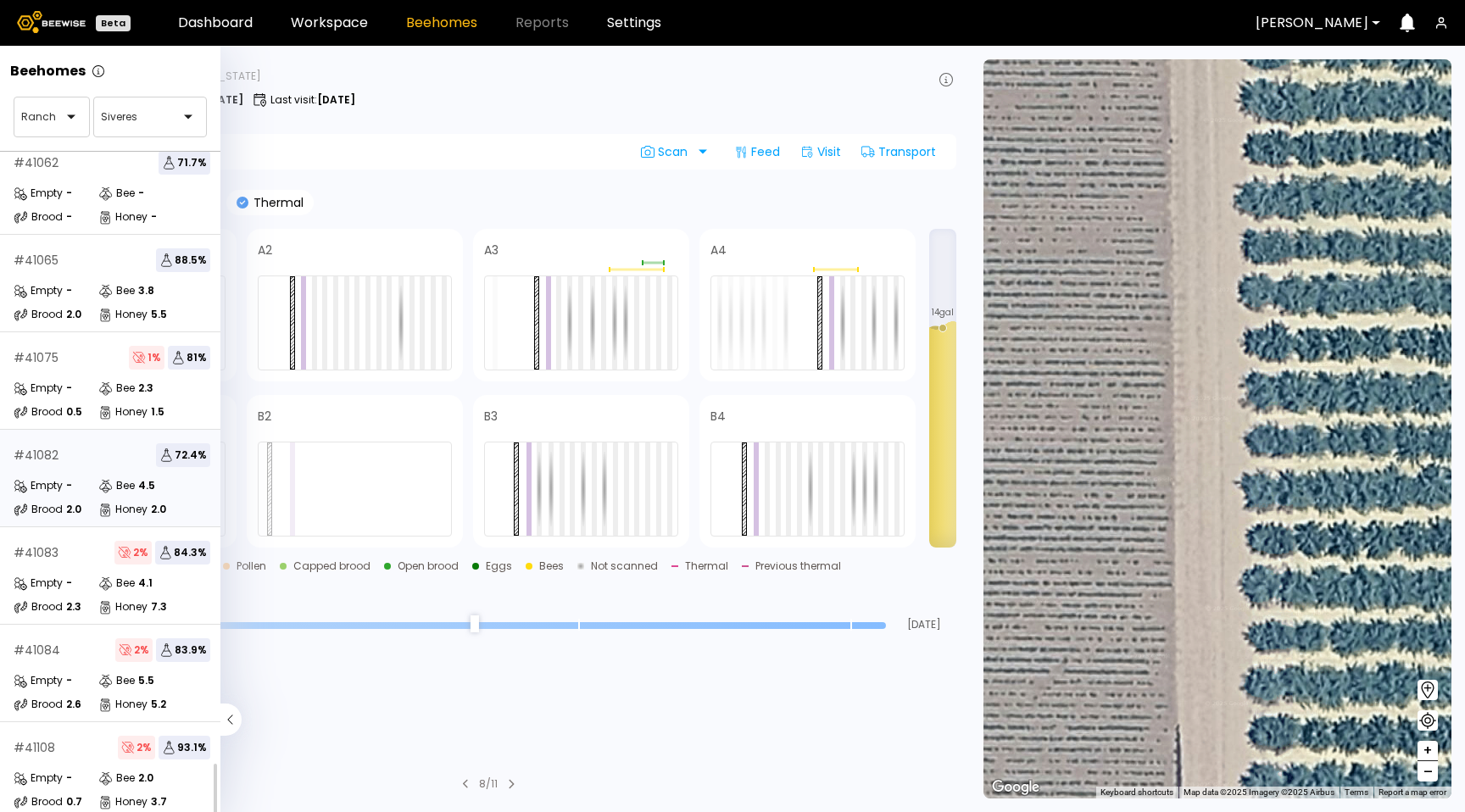
scroll to position [372, 0]
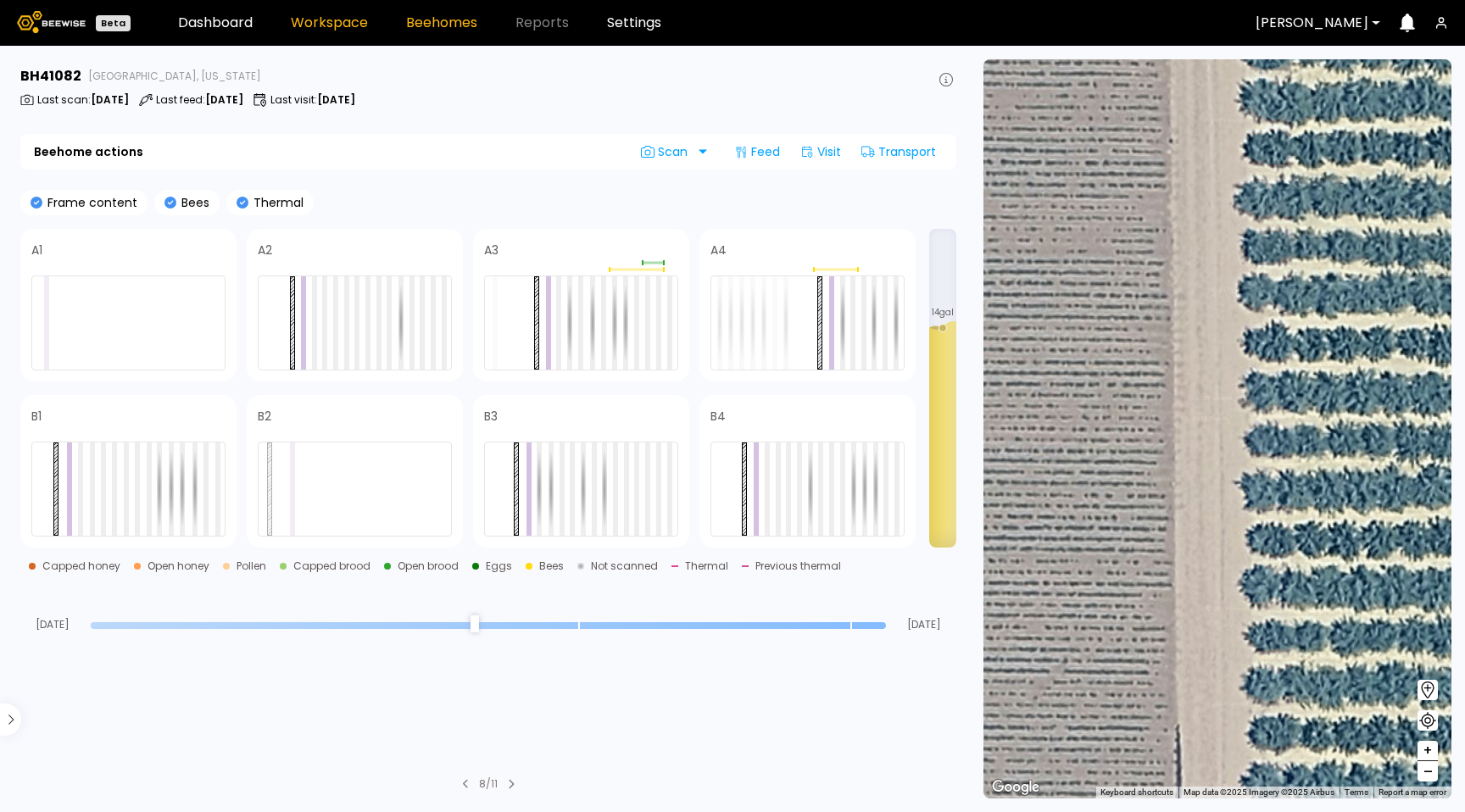
click at [350, 20] on link "Workspace" at bounding box center [330, 22] width 78 height 14
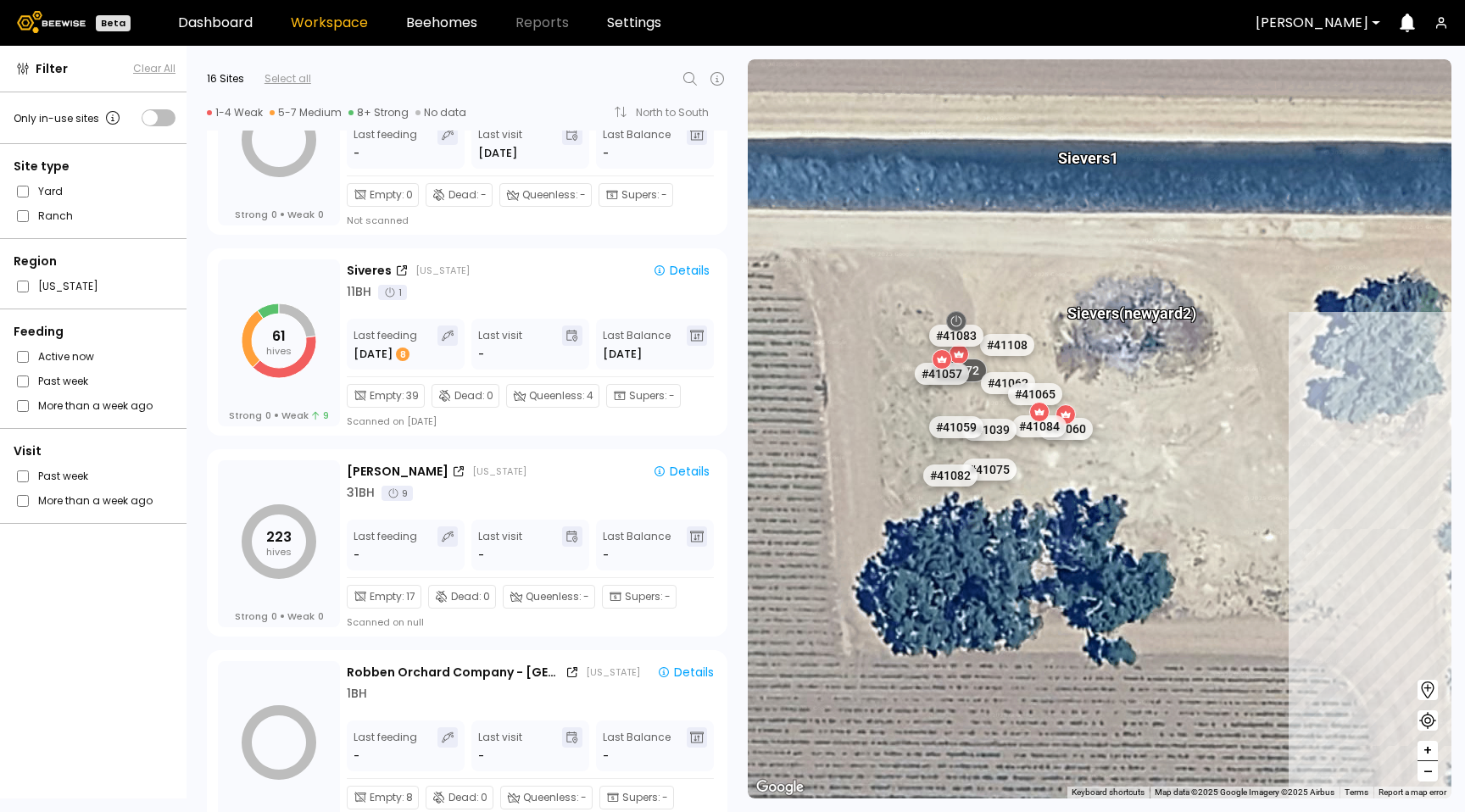
scroll to position [701, 0]
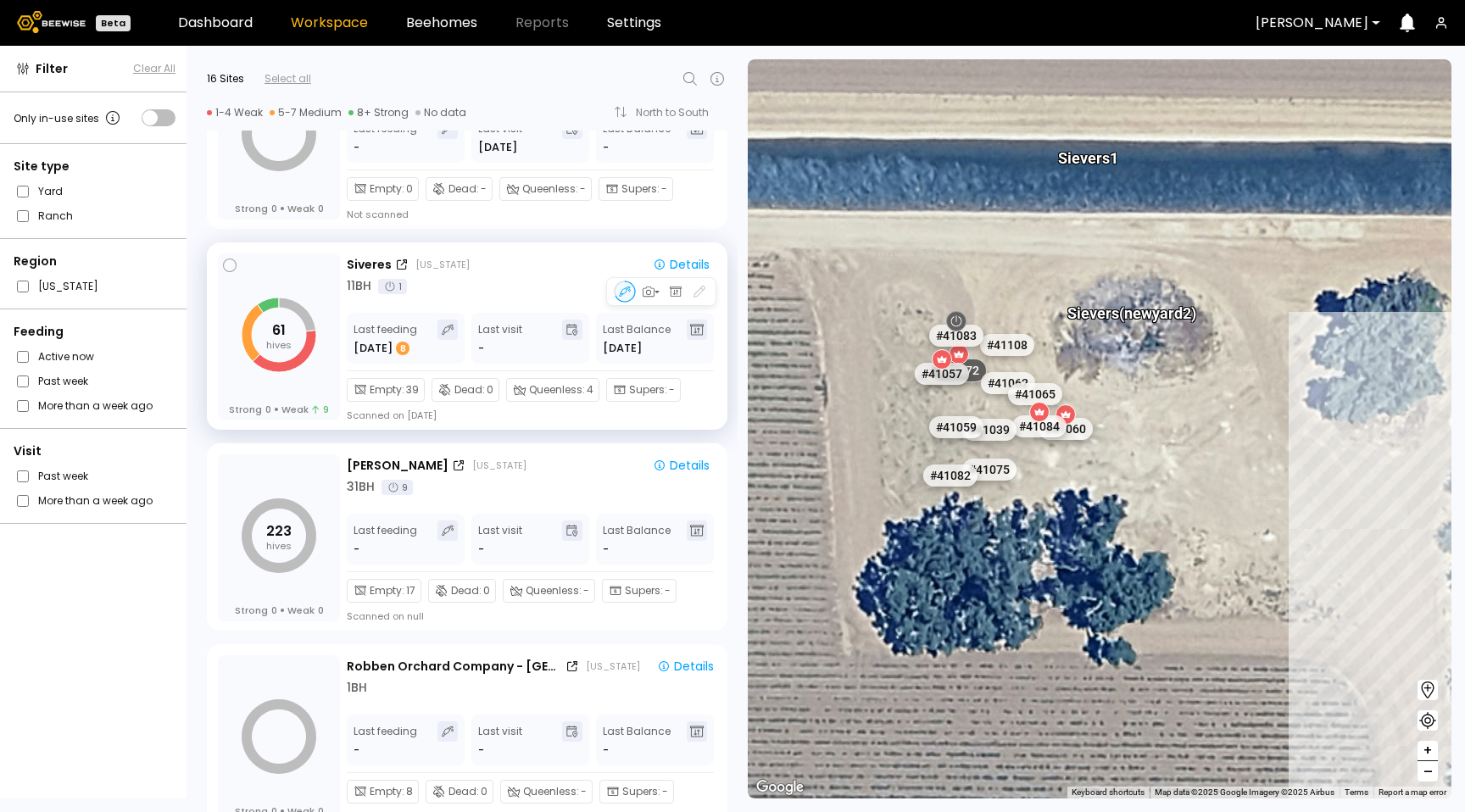
click at [570, 254] on div "Siveres [US_STATE] Details 11 BH 1 Last feeding [DATE] 8 Last visit - Last Bala…" at bounding box center [532, 338] width 369 height 169
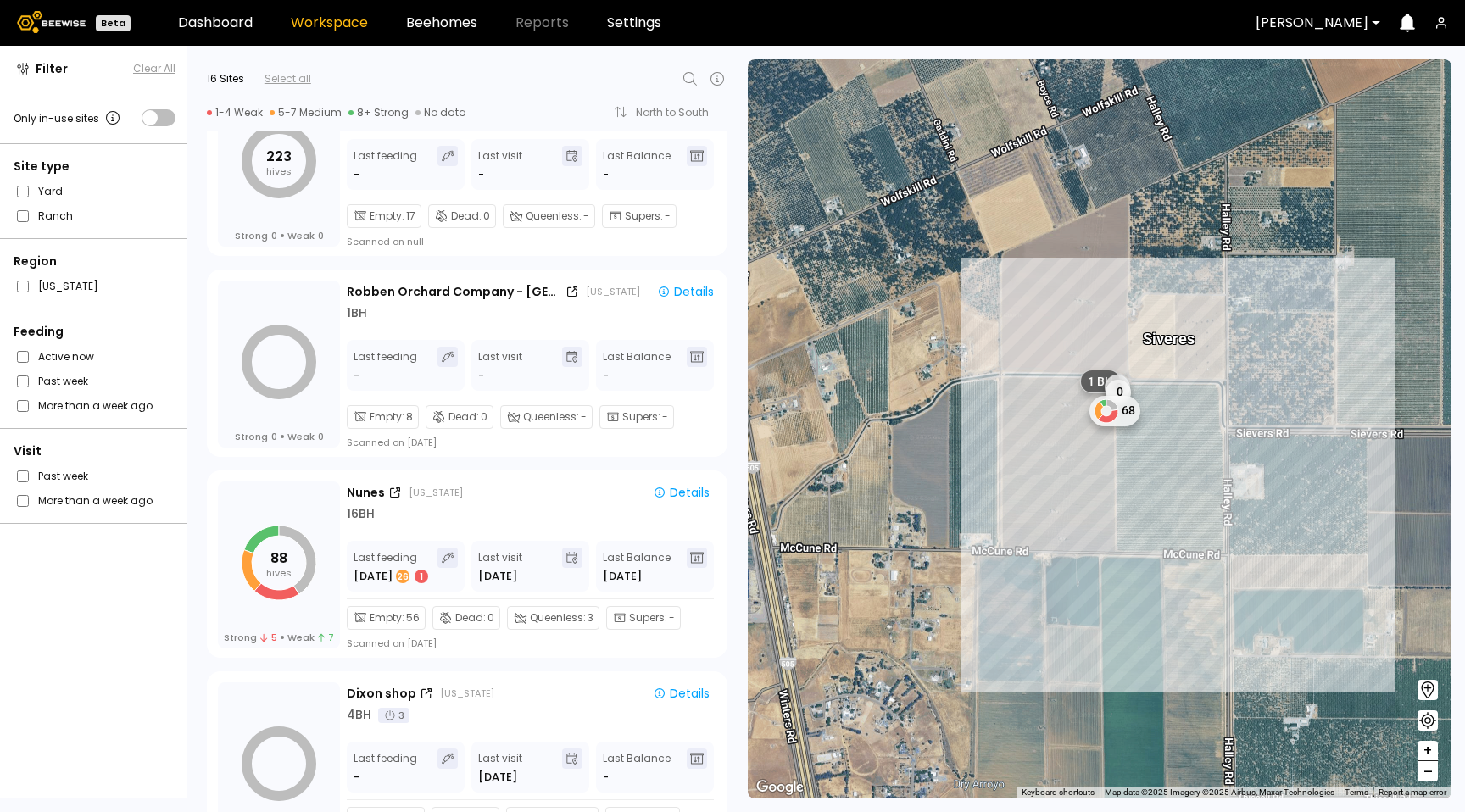
scroll to position [1067, 0]
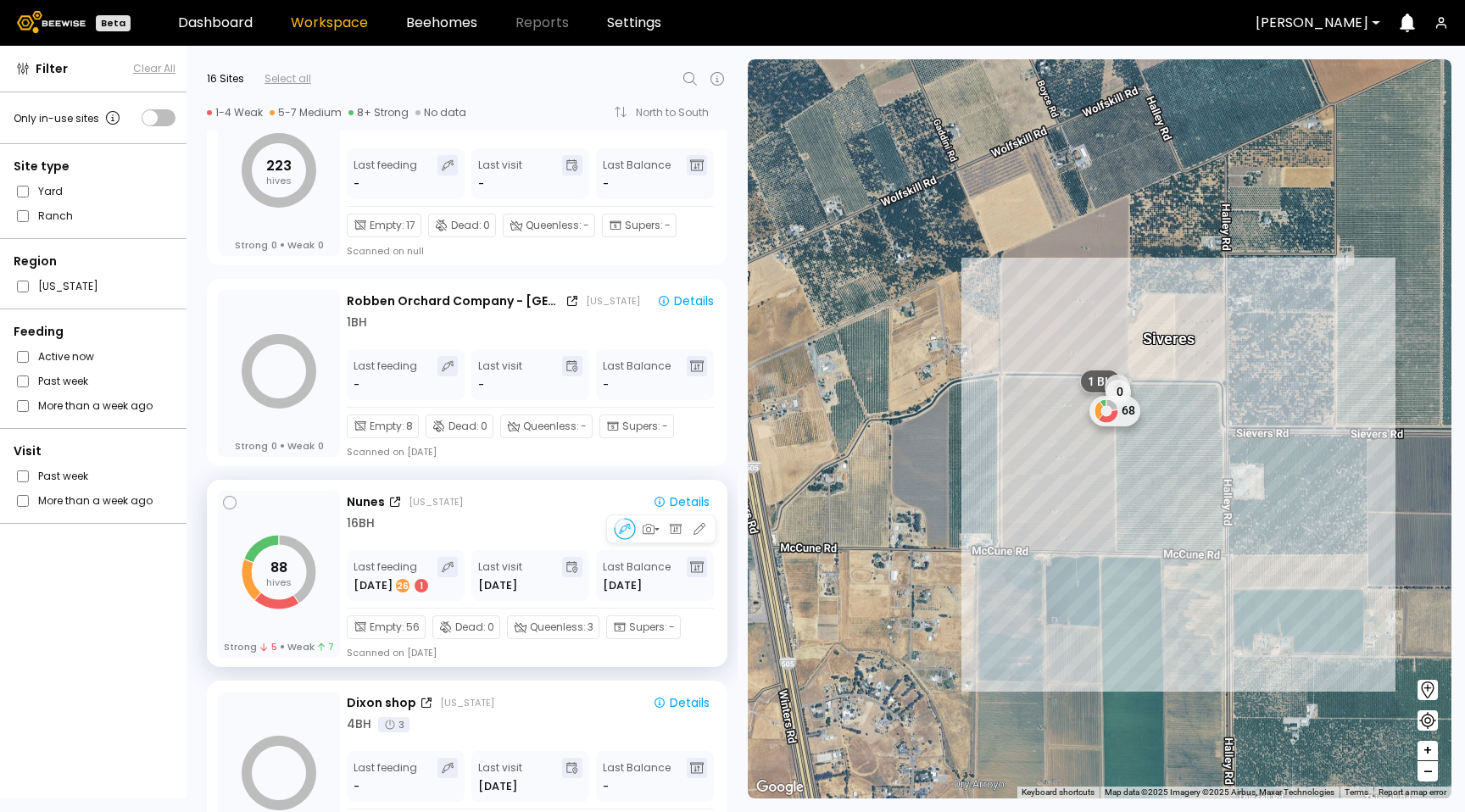
click at [522, 504] on div "[PERSON_NAME] [US_STATE]" at bounding box center [491, 501] width 289 height 18
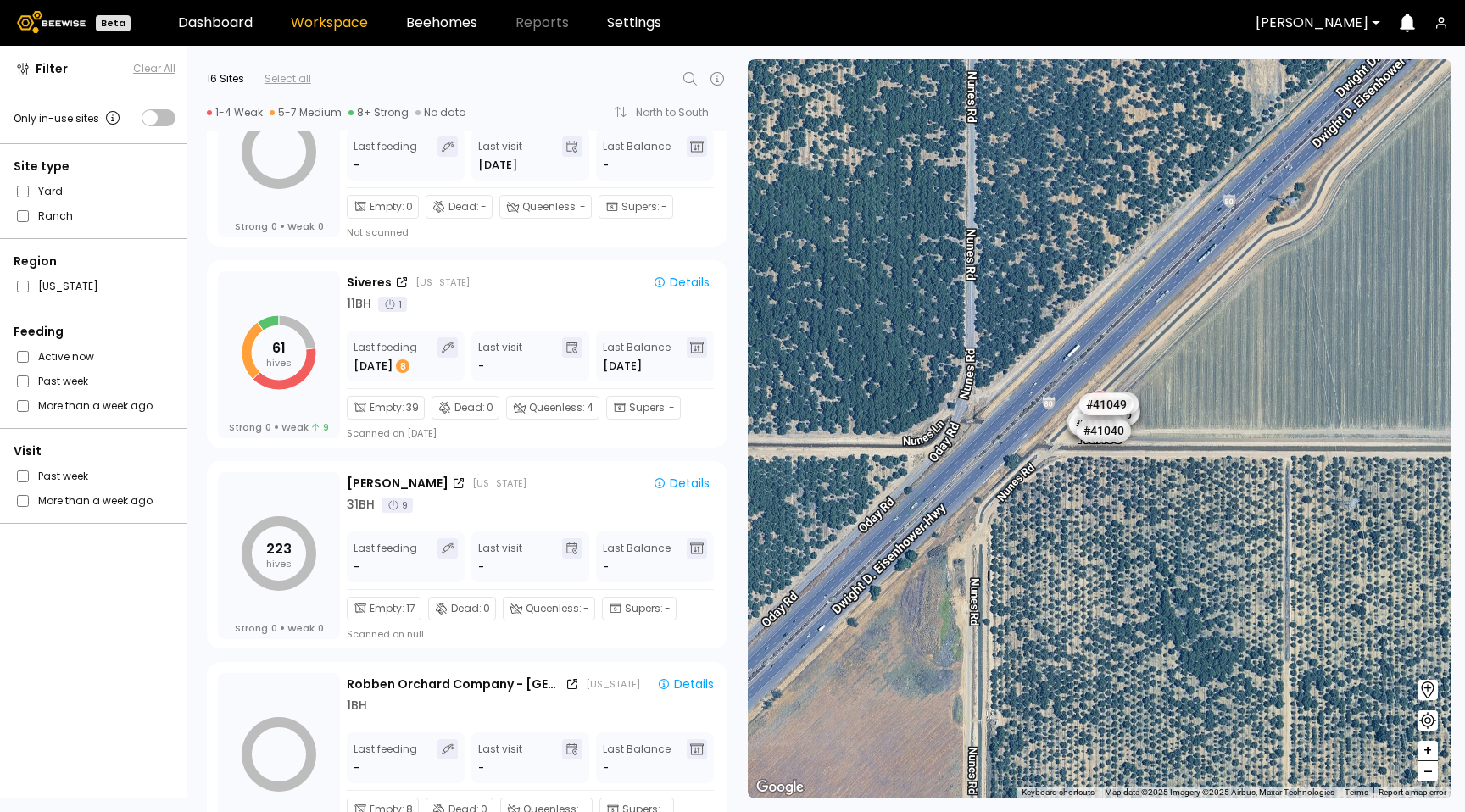
scroll to position [677, 0]
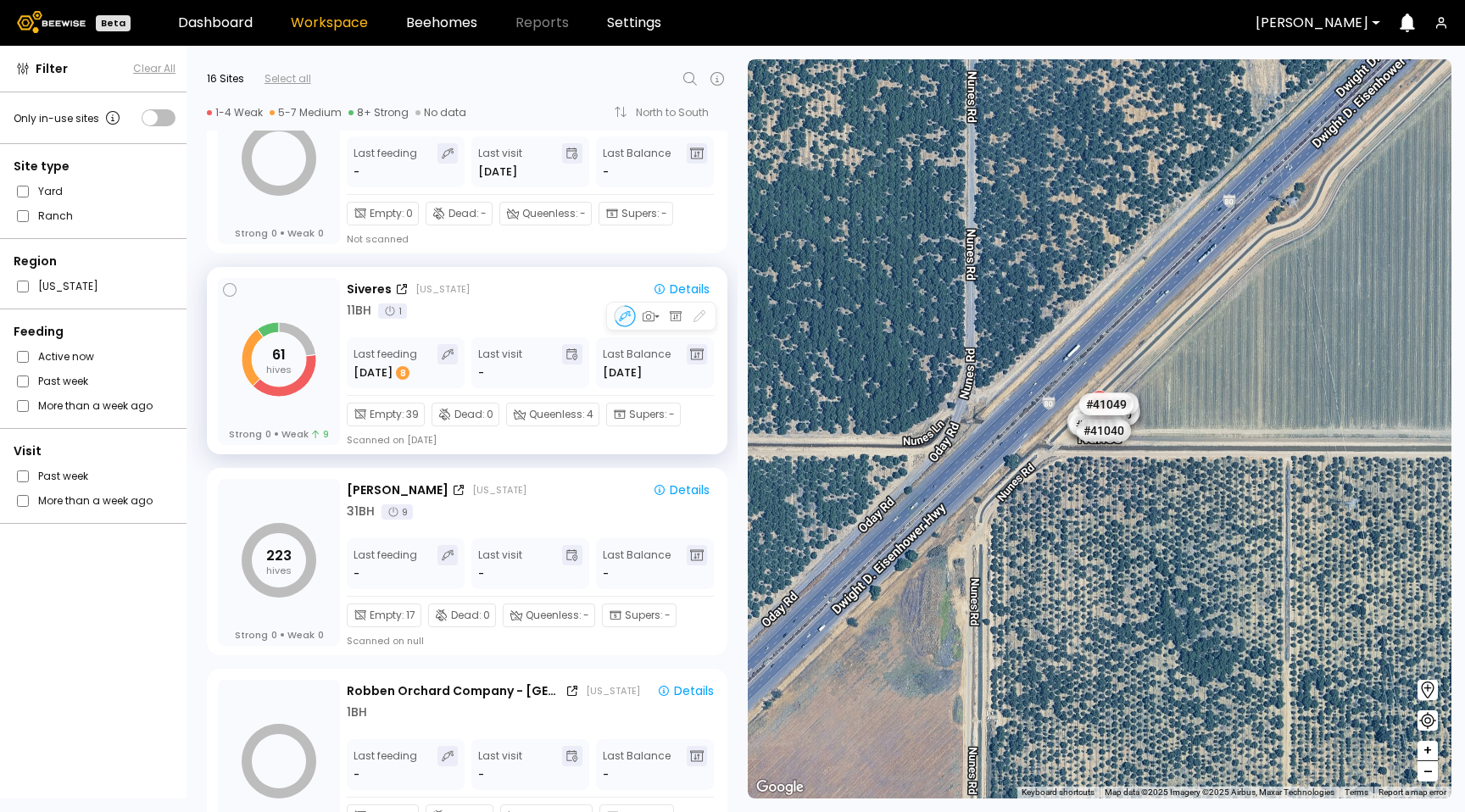
click at [512, 344] on div "Last visit -" at bounding box center [500, 363] width 44 height 37
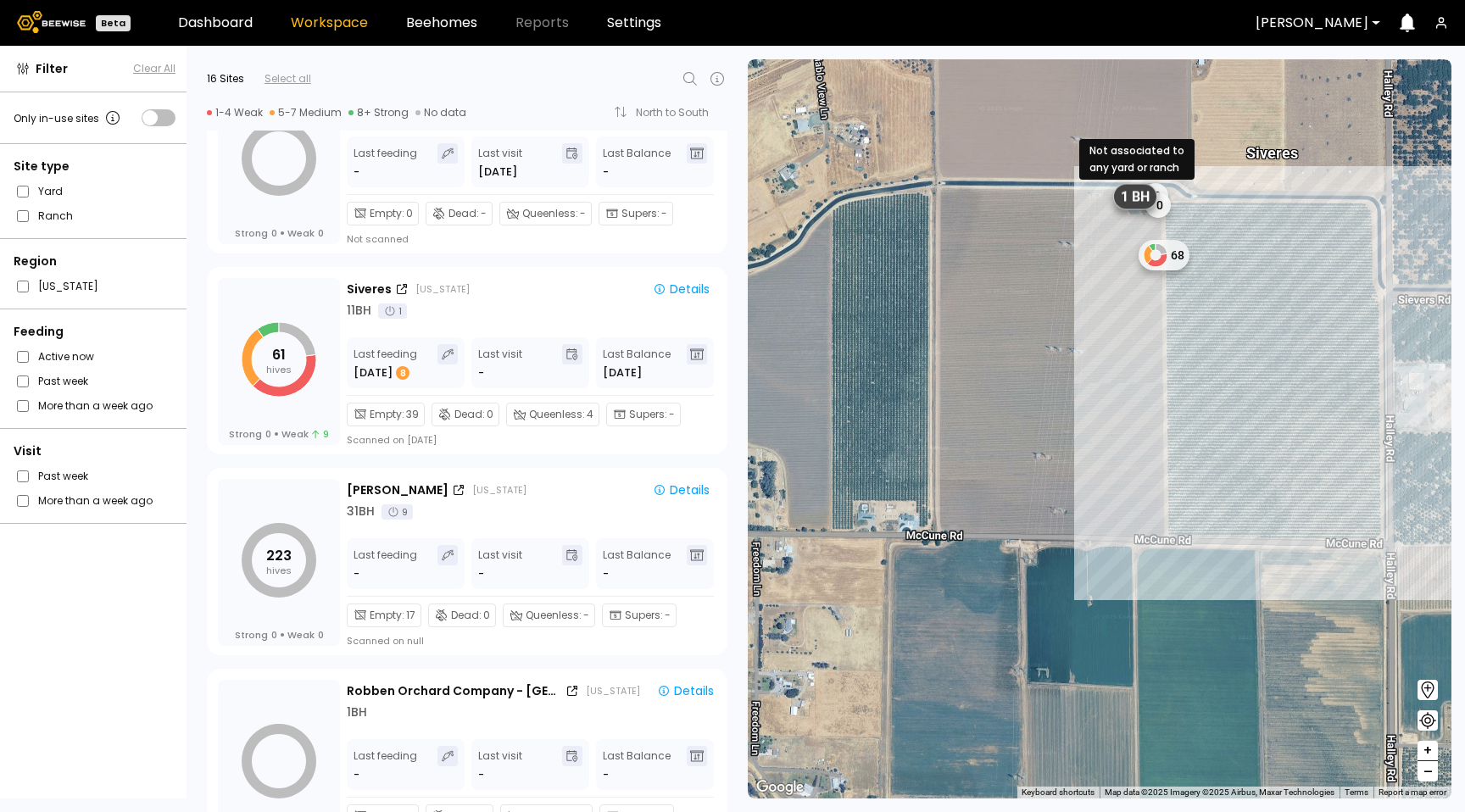
click at [1135, 197] on span "1 BH" at bounding box center [1135, 197] width 29 height 18
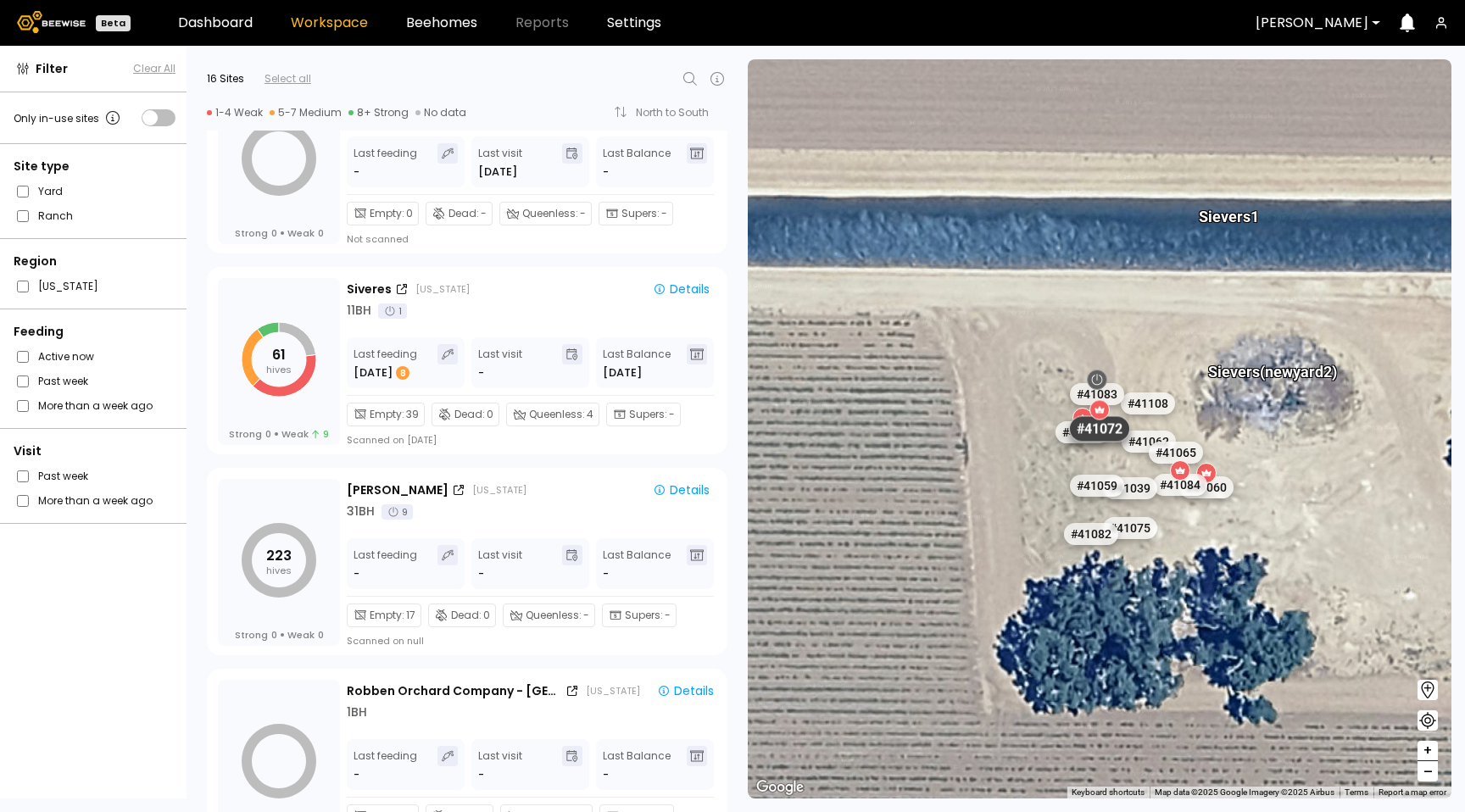
click at [1118, 420] on div "# 41072" at bounding box center [1099, 428] width 61 height 26
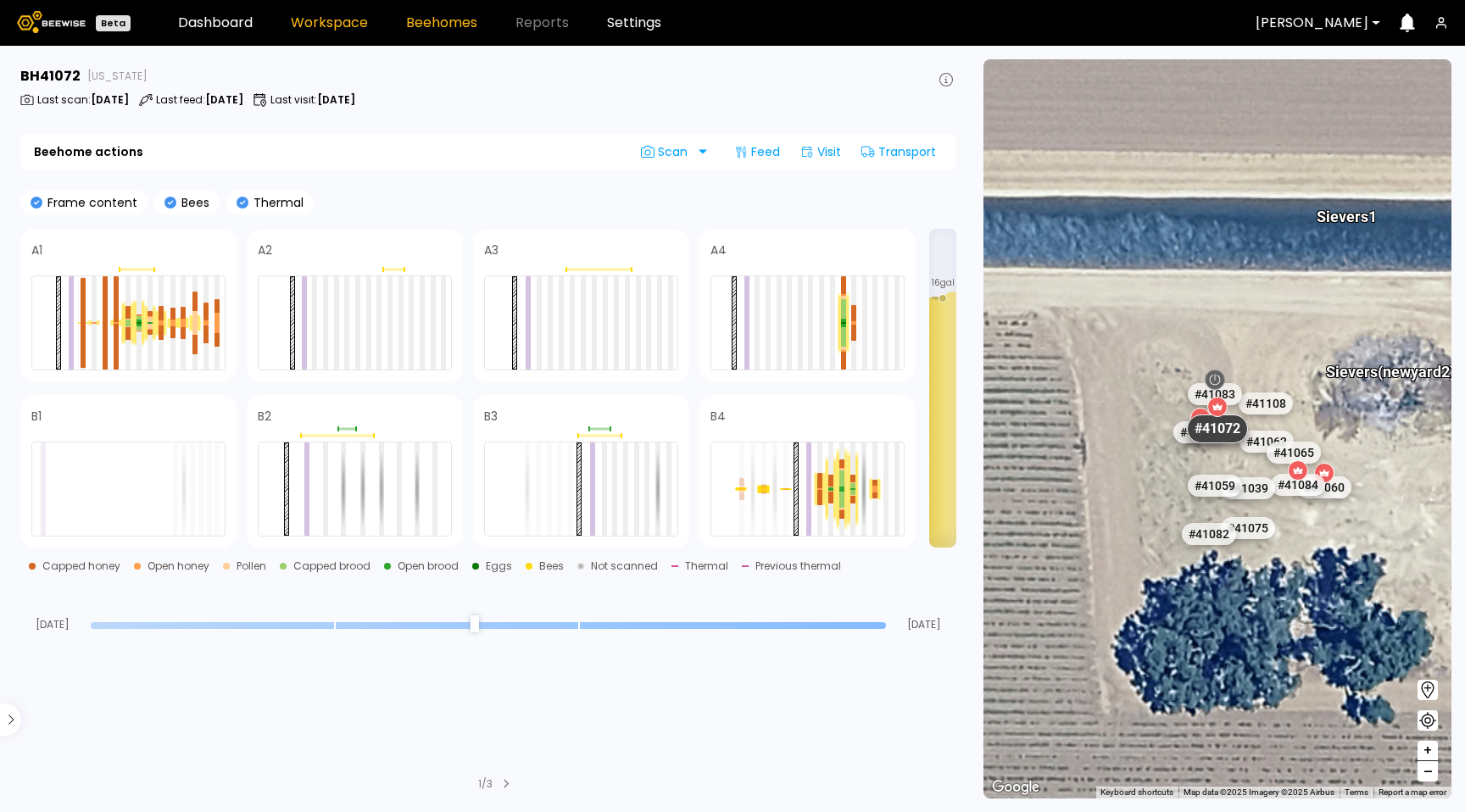
click at [321, 25] on link "Workspace" at bounding box center [330, 22] width 78 height 14
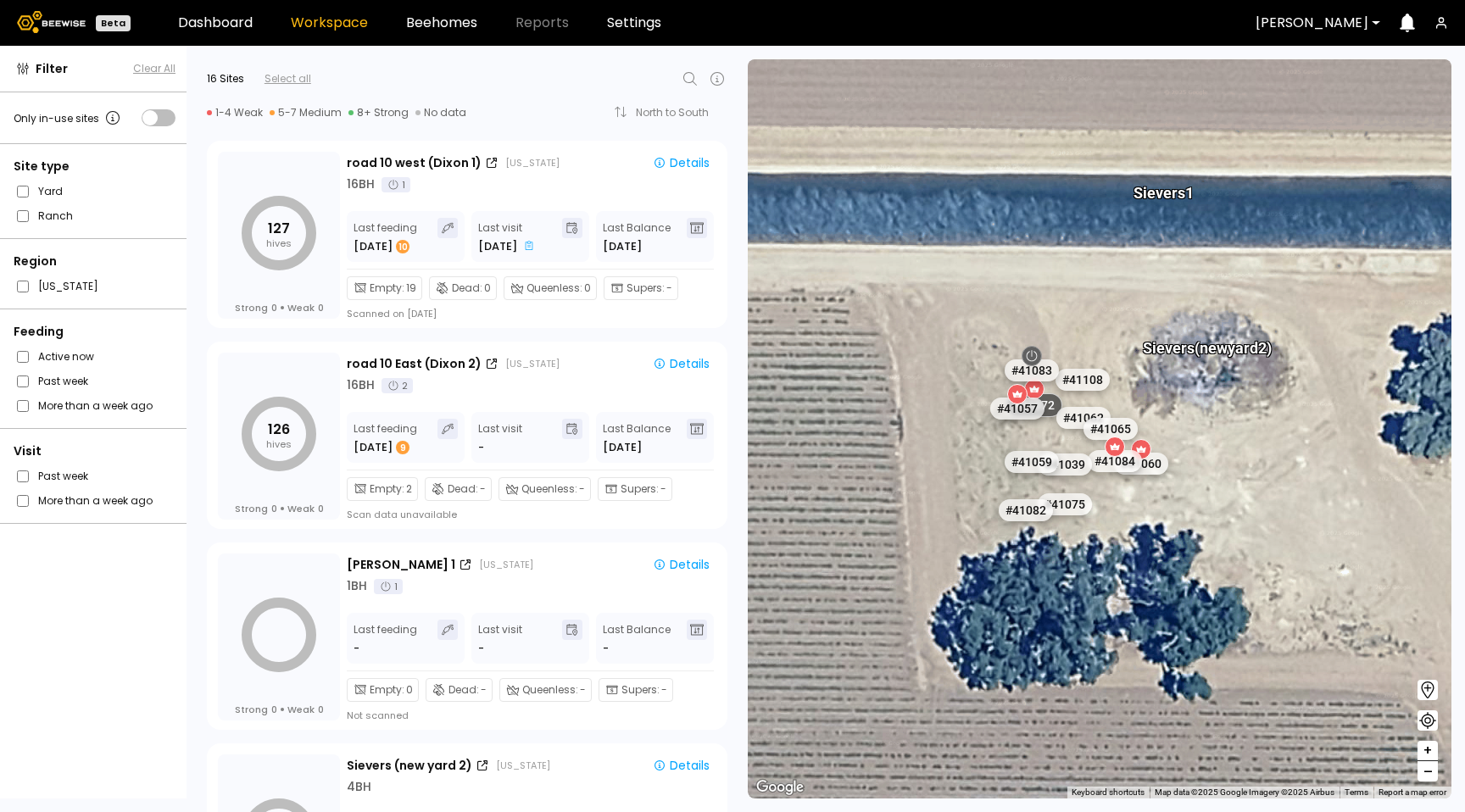
drag, startPoint x: 1254, startPoint y: 376, endPoint x: 1186, endPoint y: 352, distance: 72.1
click at [1186, 352] on div "[PERSON_NAME] (new yard 2)" at bounding box center [1207, 339] width 129 height 36
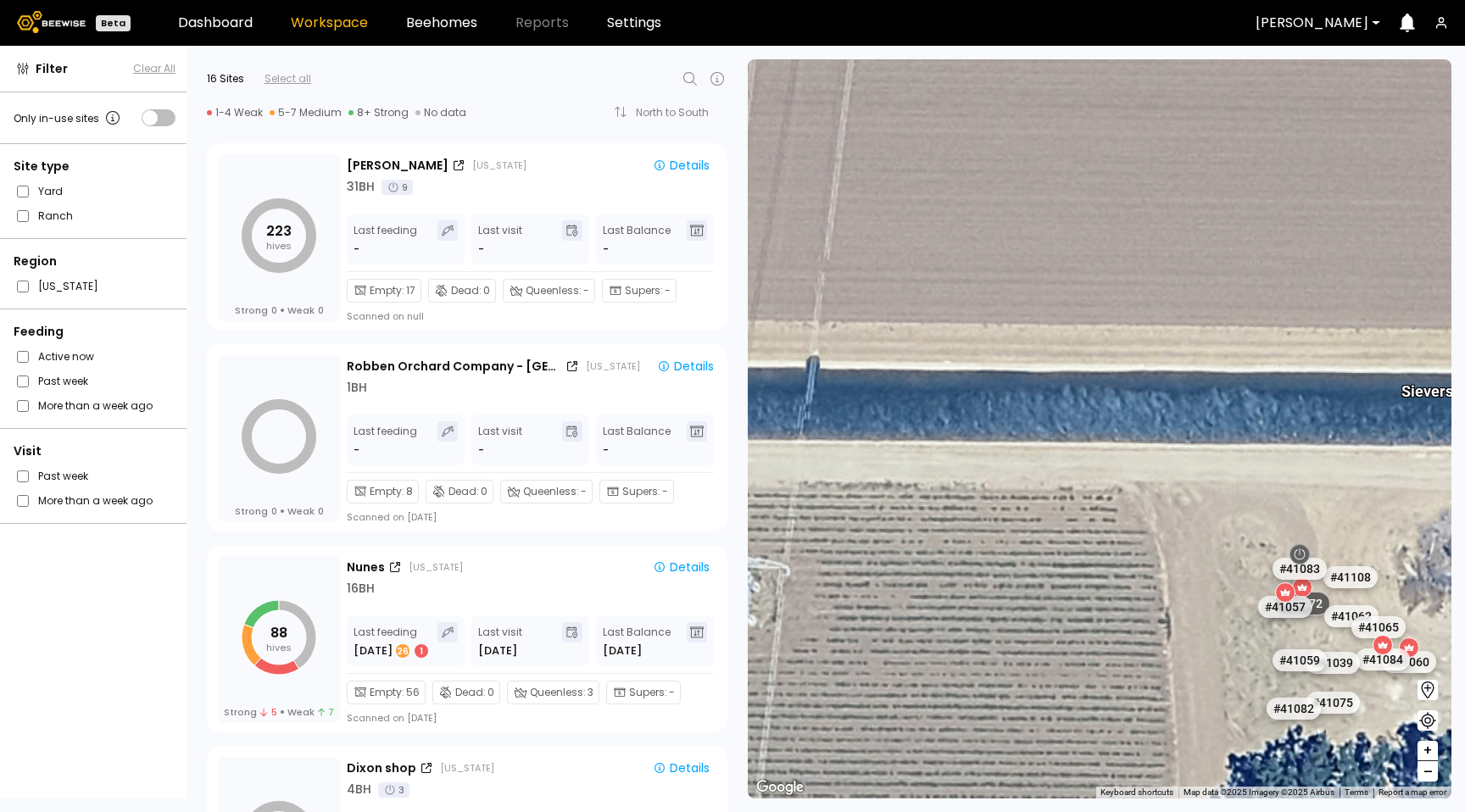
scroll to position [991, 0]
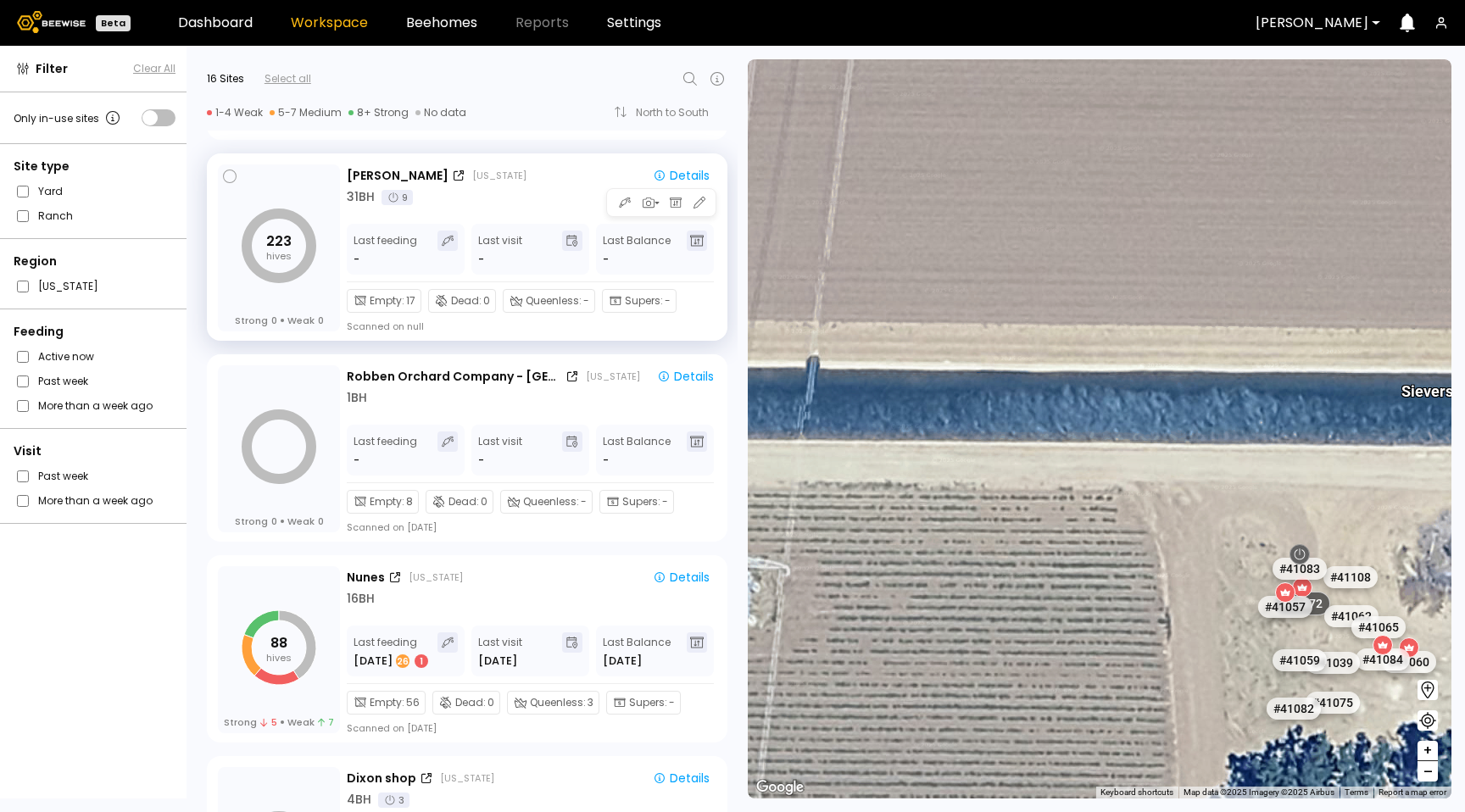
click at [588, 188] on div "31 BH 9" at bounding box center [532, 197] width 369 height 18
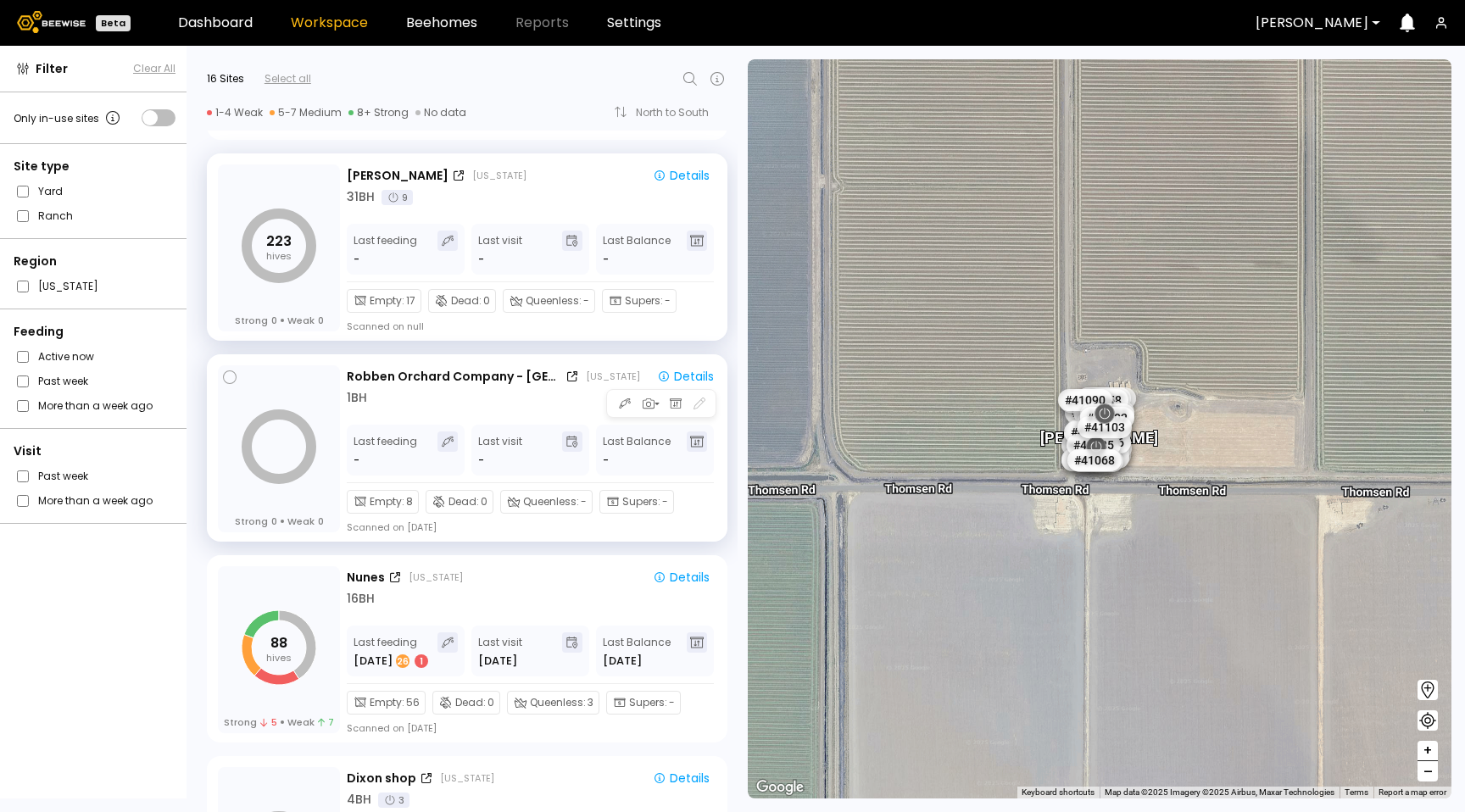
click at [510, 436] on div "Last visit -" at bounding box center [500, 449] width 44 height 37
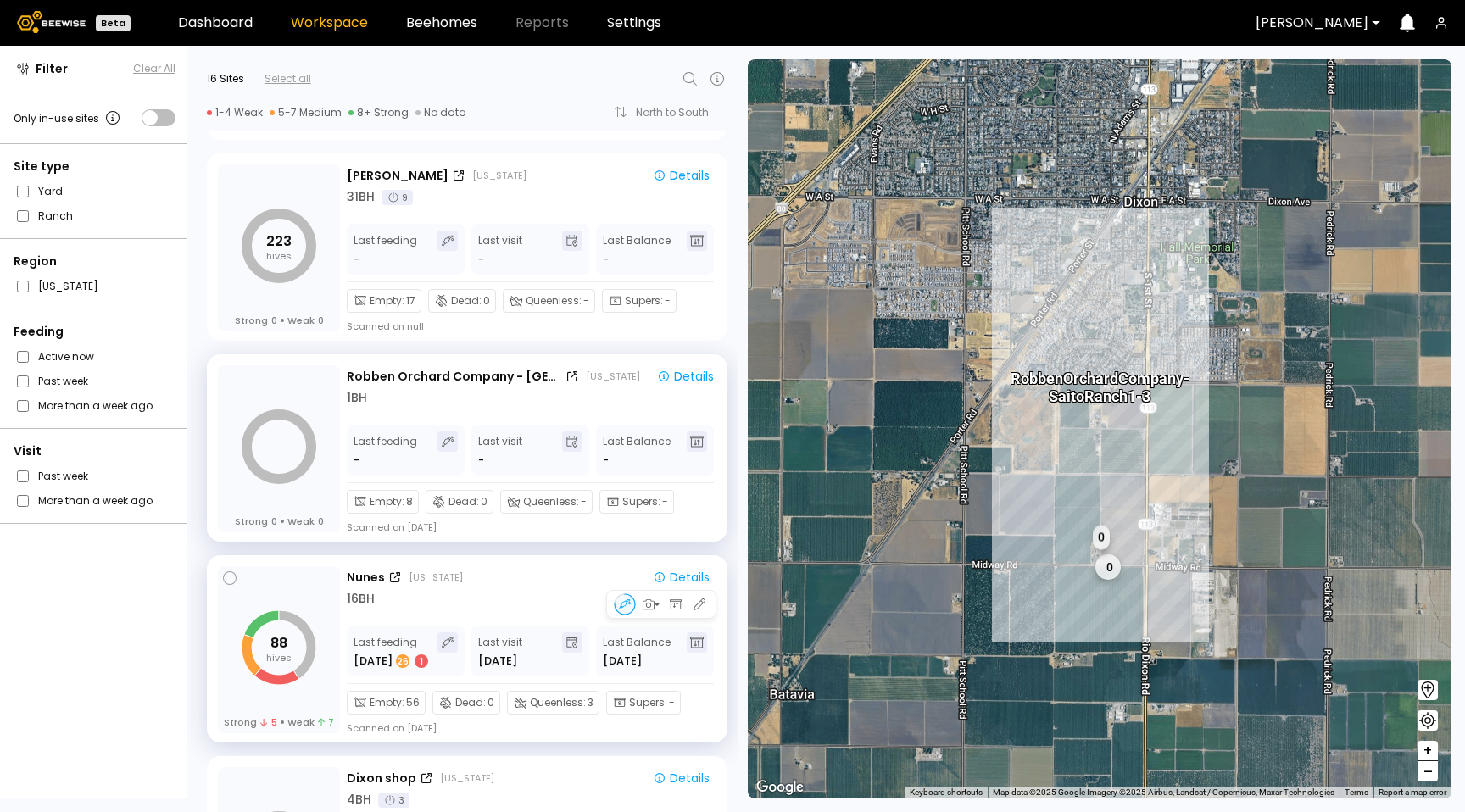
click at [513, 576] on div "[PERSON_NAME] [US_STATE]" at bounding box center [491, 577] width 289 height 18
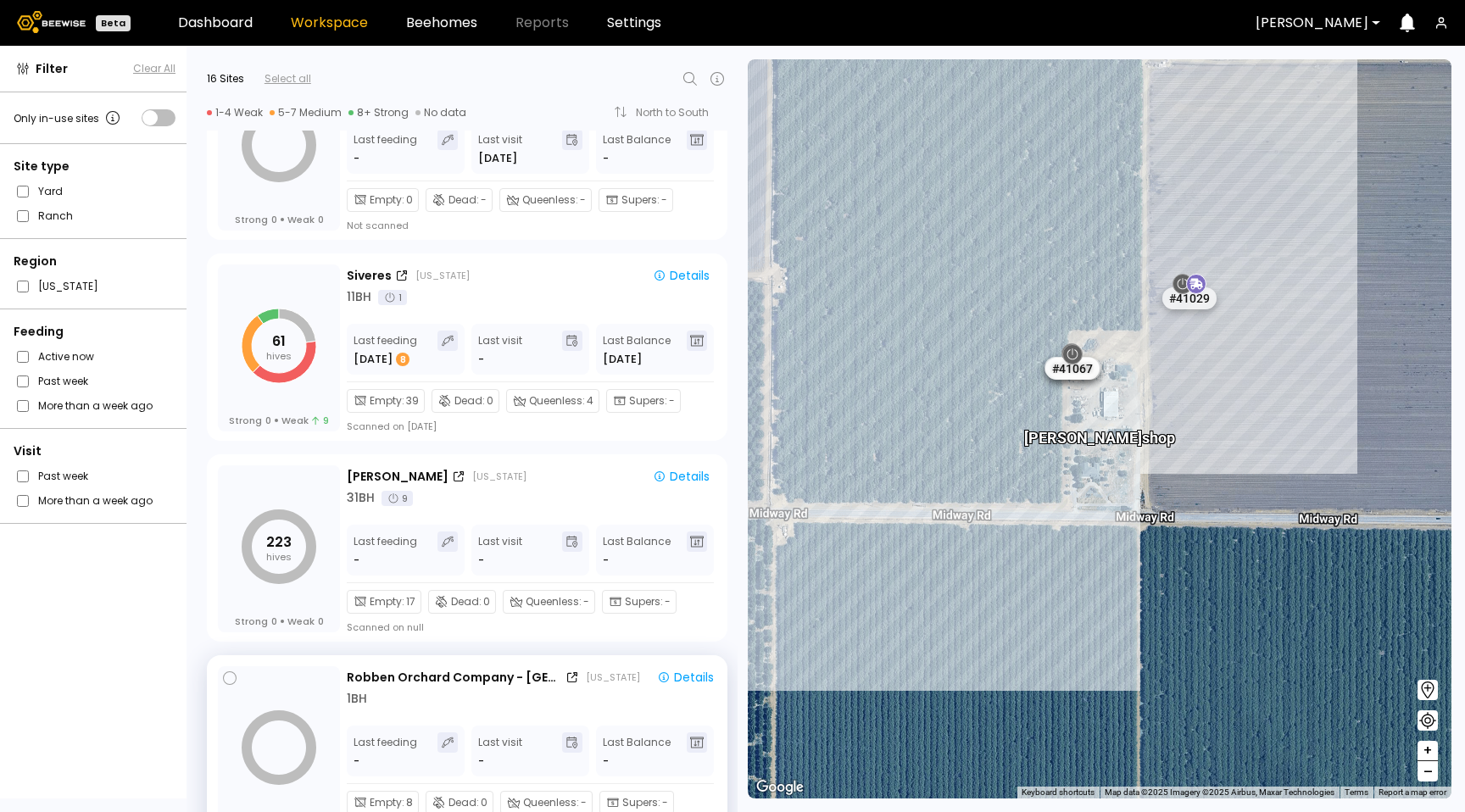
scroll to position [687, 0]
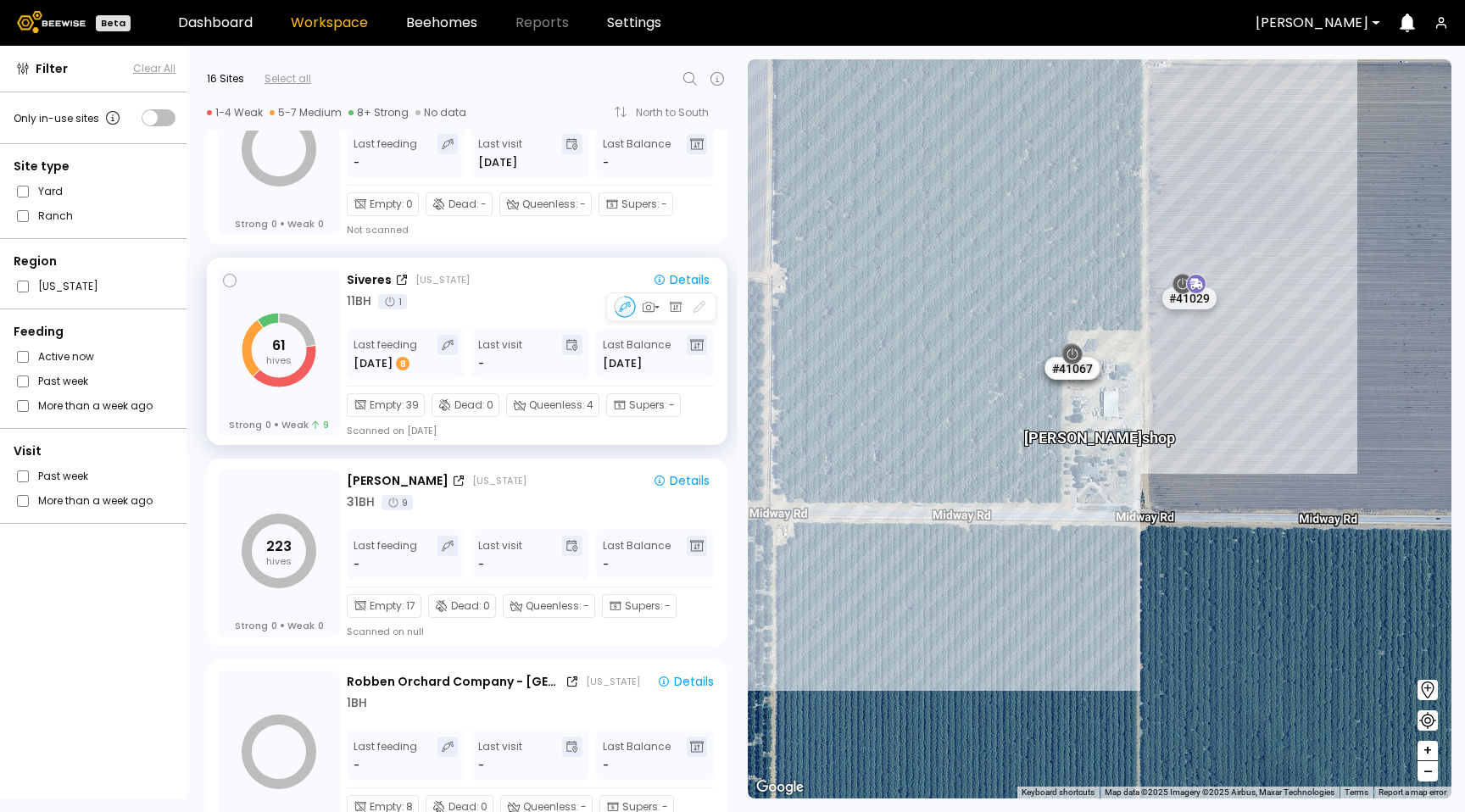
click at [570, 309] on div "11 BH 1" at bounding box center [532, 301] width 369 height 18
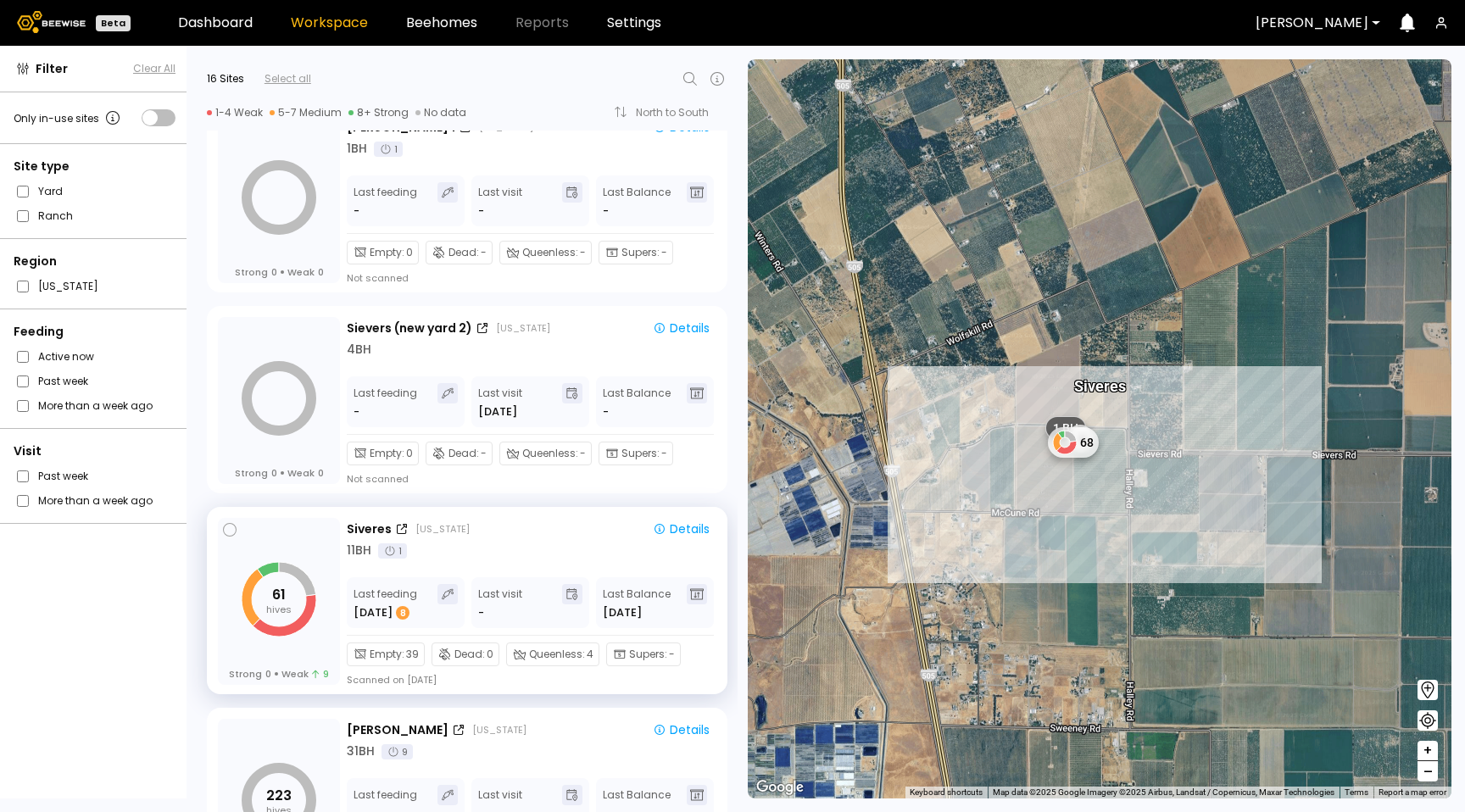
scroll to position [436, 0]
click at [535, 166] on div "[PERSON_NAME] 1 [US_STATE] Details 1 BH 1 Last feeding - Last visit - Last Bala…" at bounding box center [532, 202] width 369 height 169
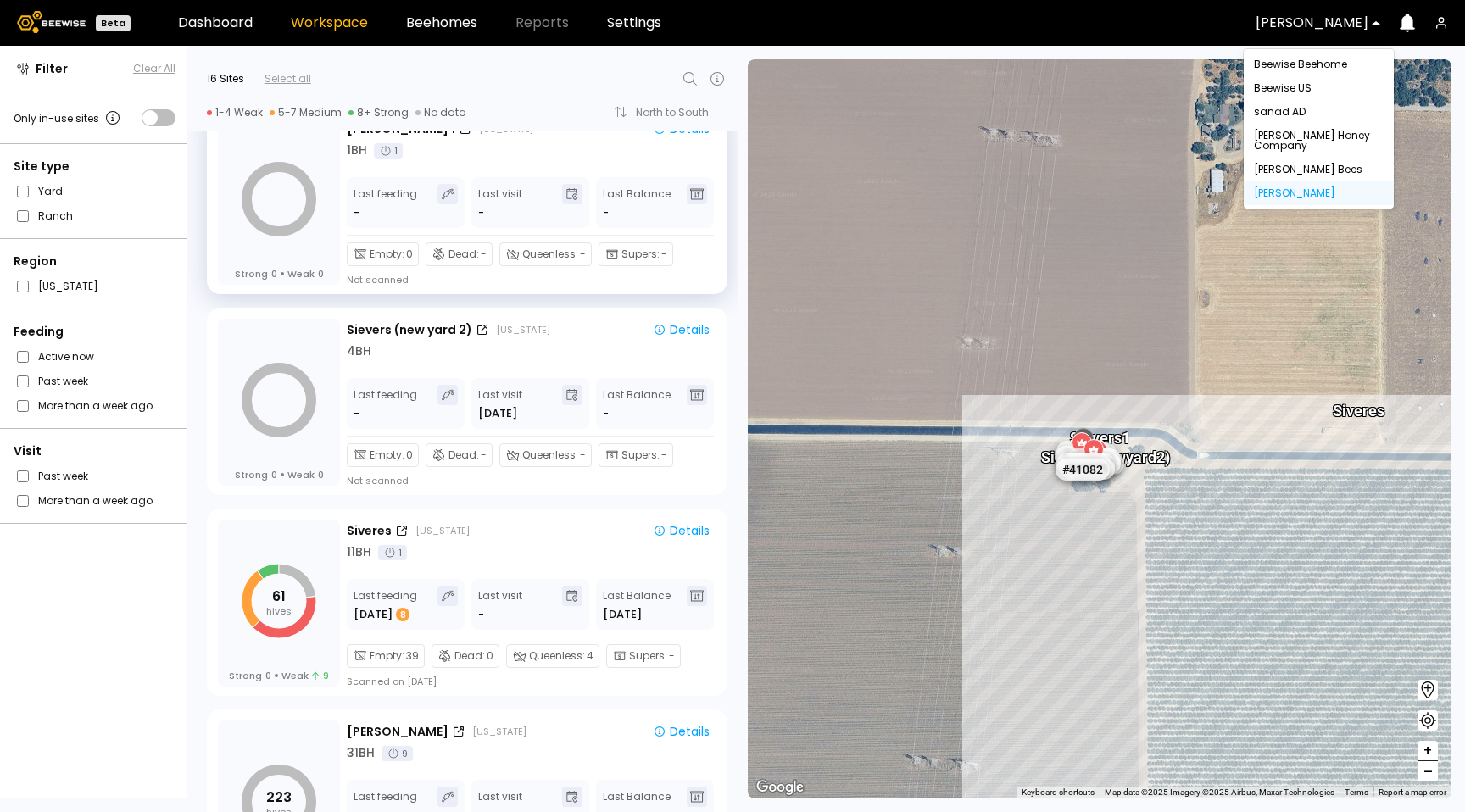
click at [1277, 16] on div at bounding box center [1312, 23] width 113 height 16
click at [1296, 65] on div "Beewise Beehome" at bounding box center [1318, 65] width 150 height 24
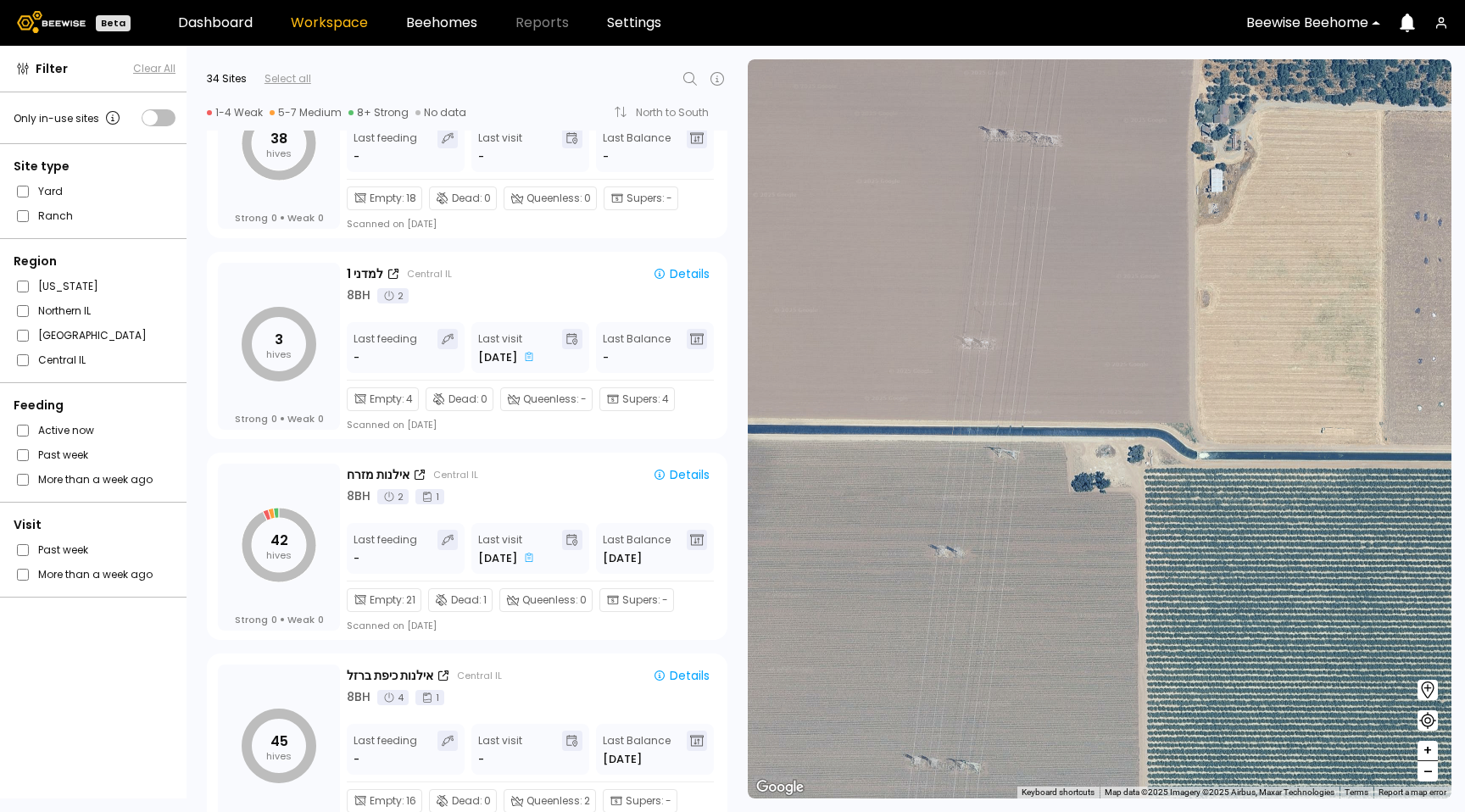
scroll to position [2100, 0]
click at [680, 259] on div "3 hives Strong 0 Weak 0 למדני 1 Central IL Details 8 BH 2 Last feeding - Last v…" at bounding box center [467, 342] width 521 height 187
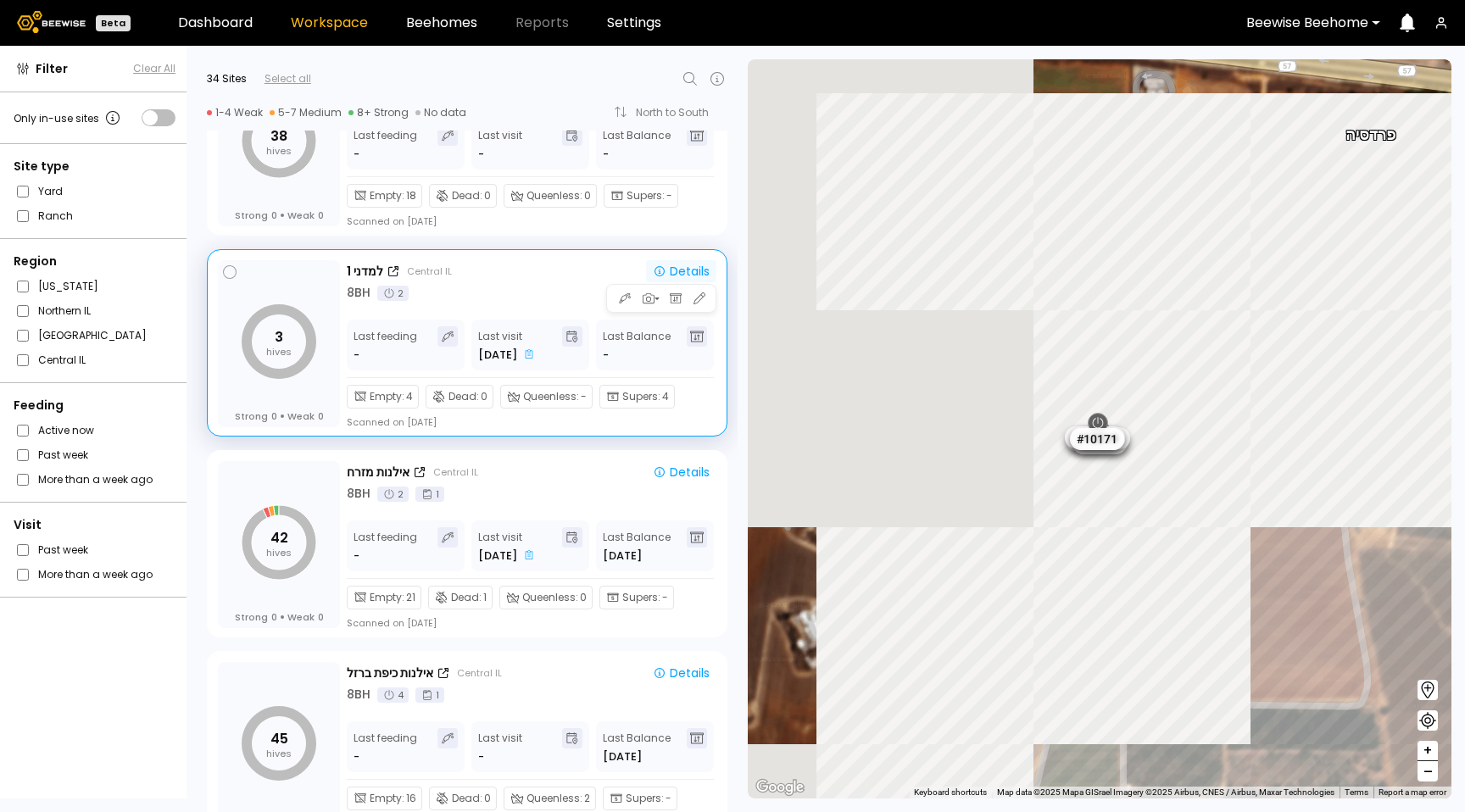
click at [682, 271] on div "Details" at bounding box center [681, 270] width 57 height 12
